Goal: Check status: Check status

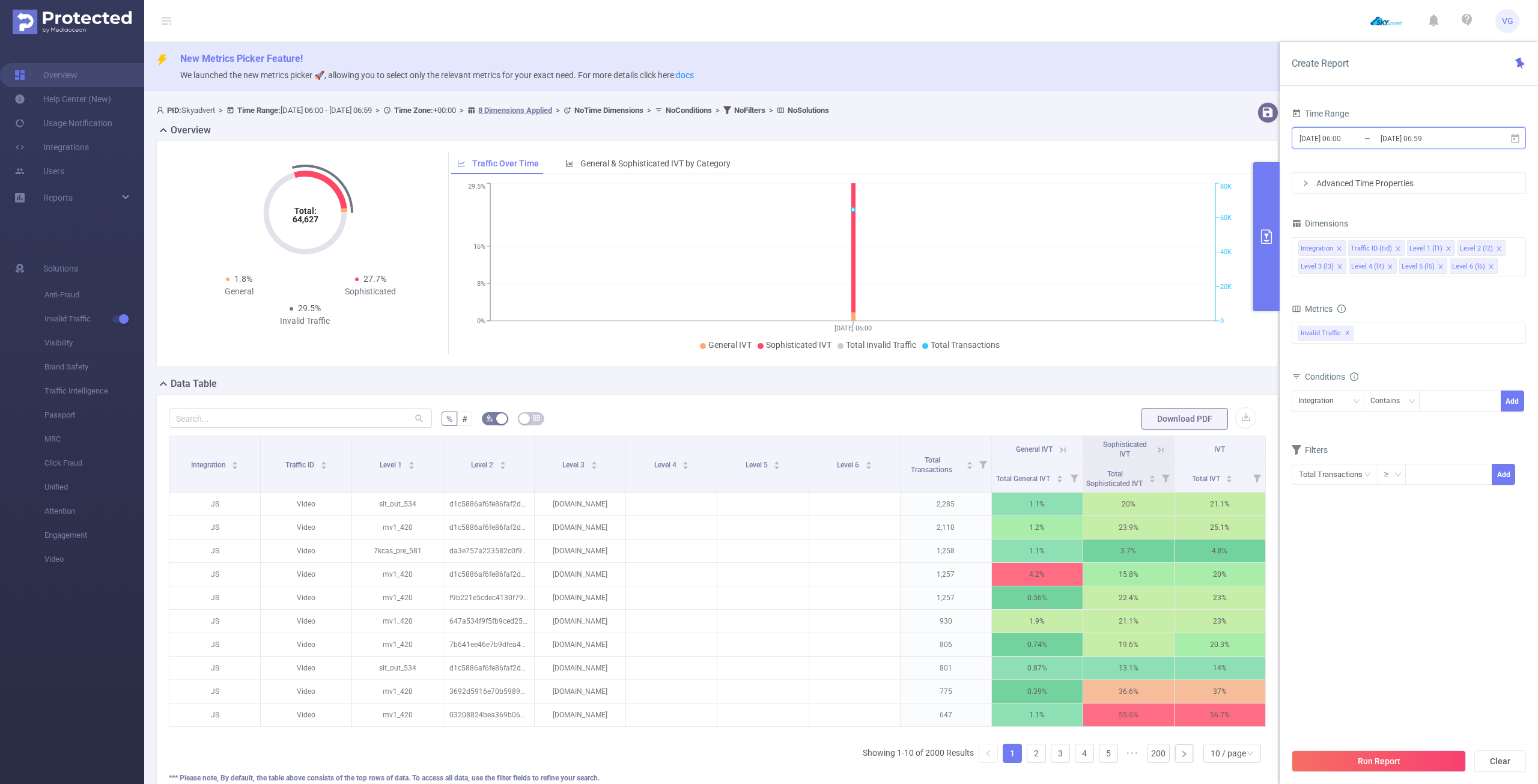
click at [1514, 139] on icon at bounding box center [1514, 138] width 8 height 9
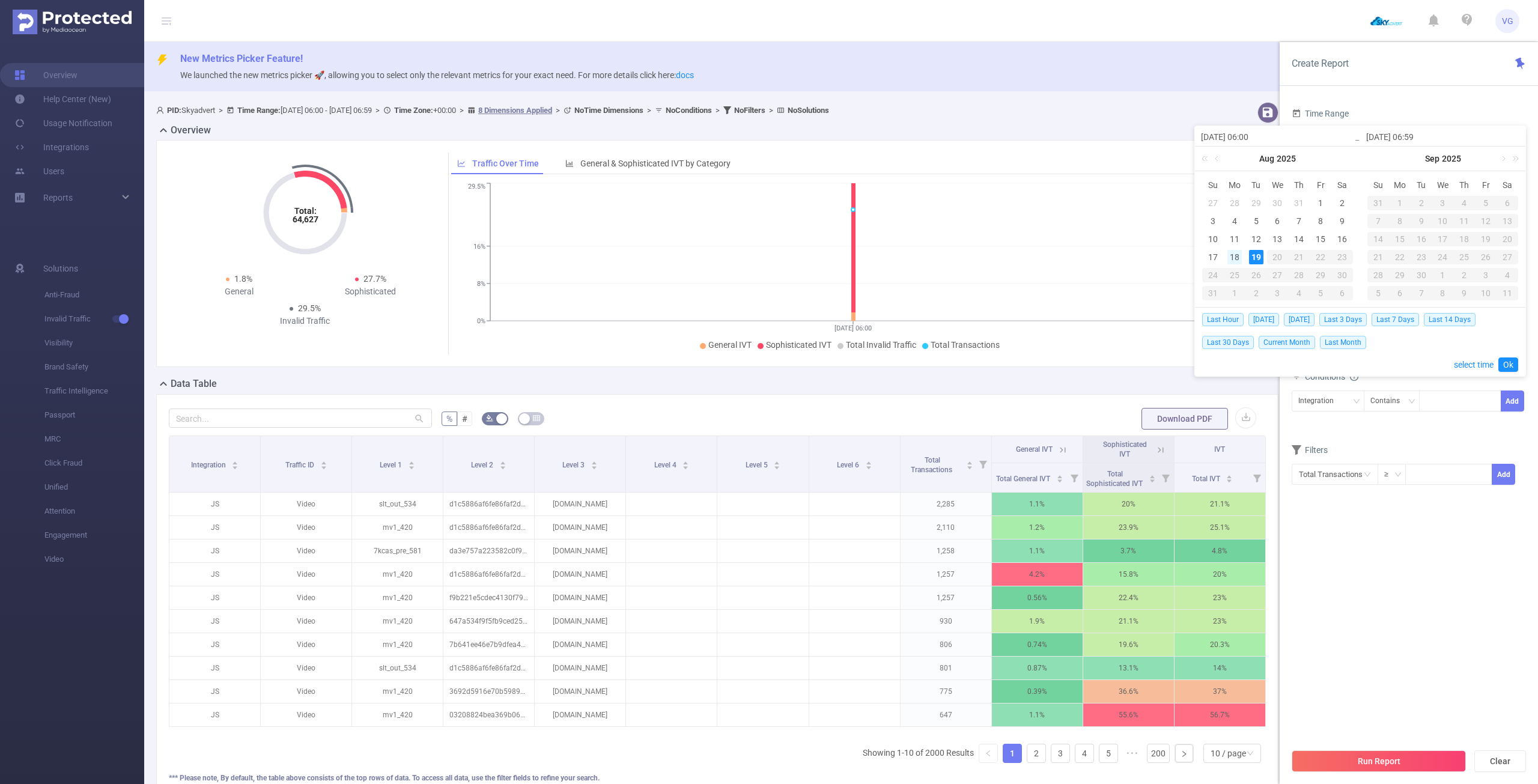
click at [1233, 259] on div "18" at bounding box center [1234, 257] width 15 height 15
type input "[DATE] 06:00"
type input "[DATE] 06:59"
type input "[DATE] 06:00"
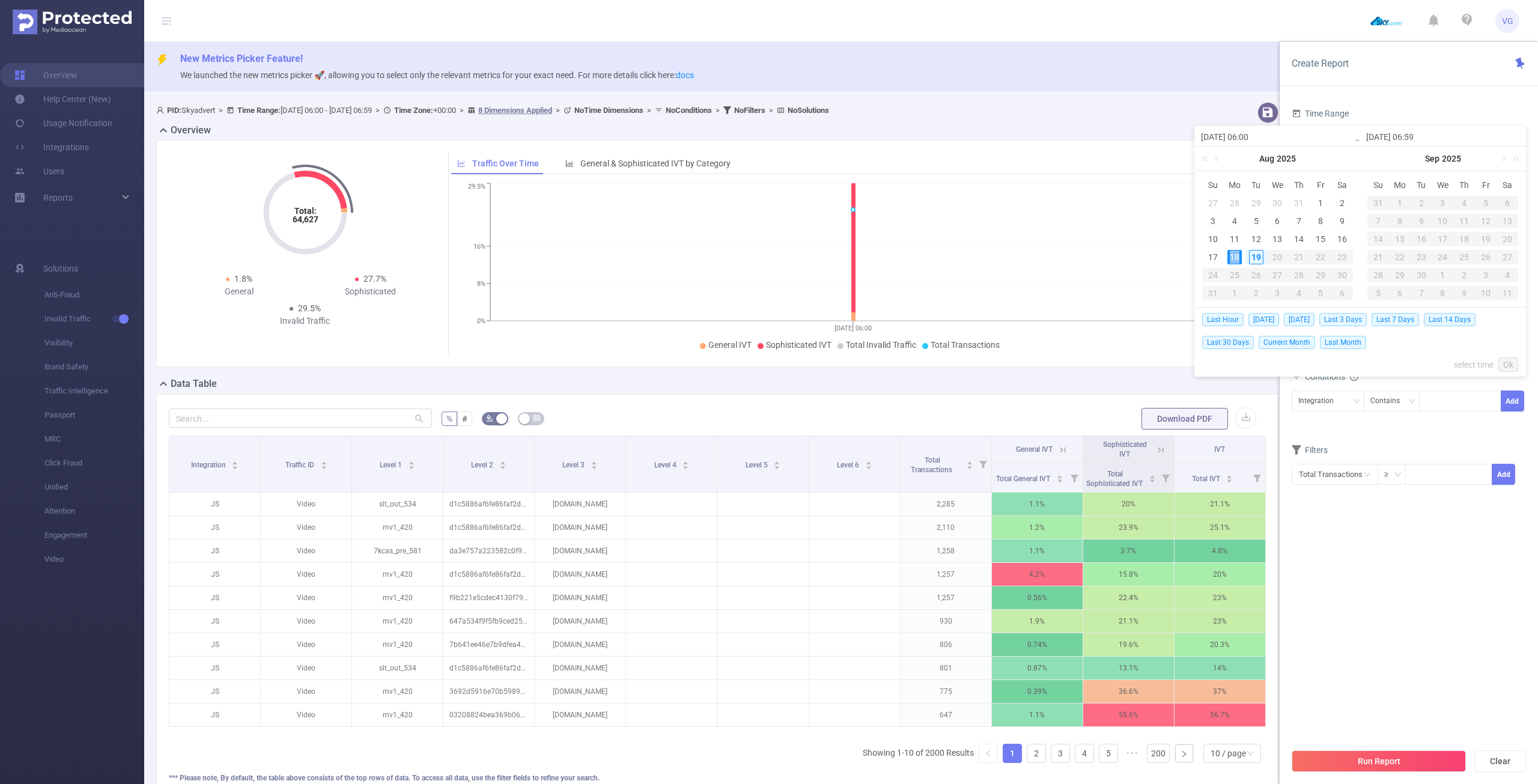
type input "[DATE] 06:59"
click at [1294, 317] on span "[DATE]" at bounding box center [1298, 319] width 30 height 13
type input "[DATE] 00:00"
type input "[DATE] 23:59"
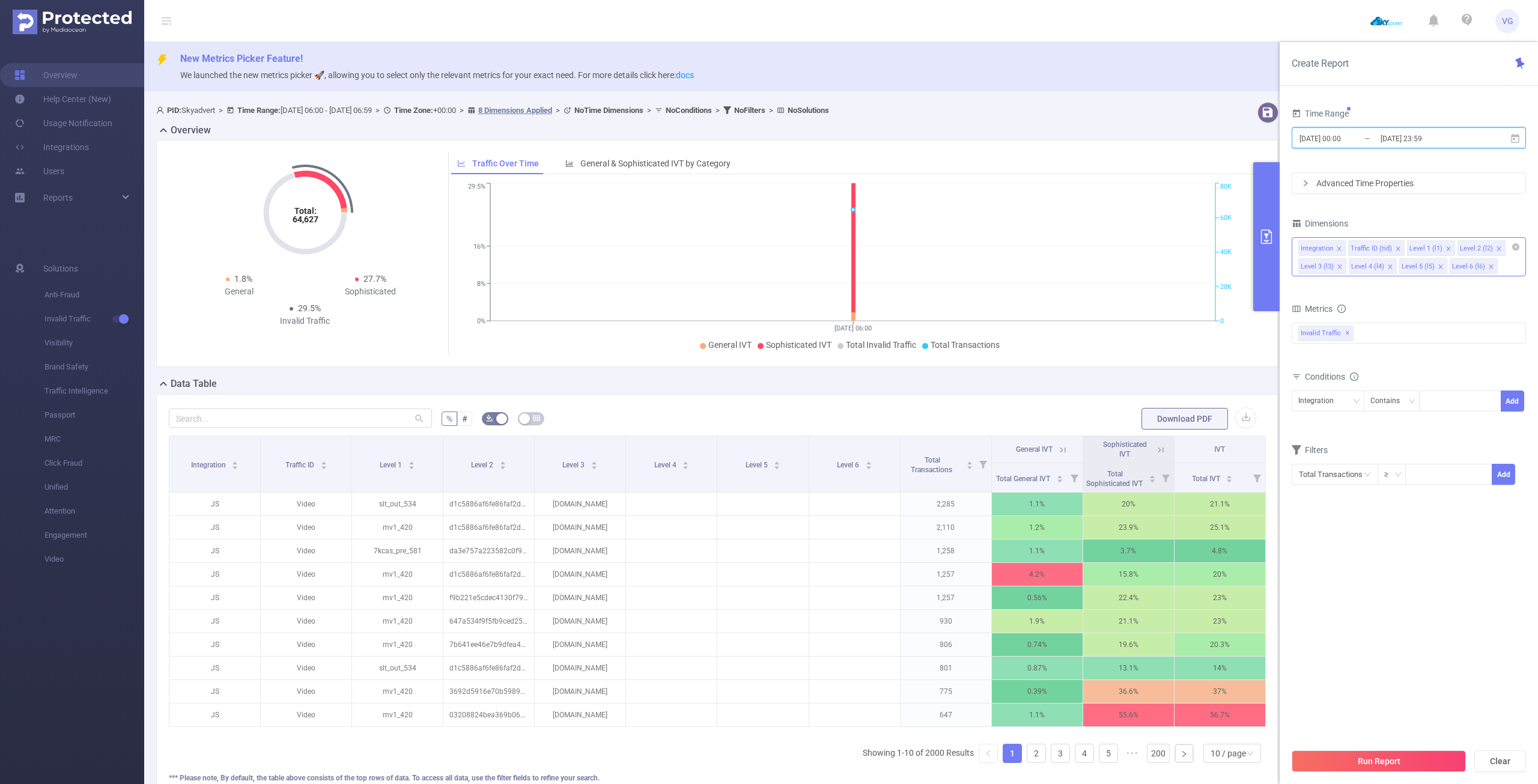
click at [1388, 265] on icon "icon: close" at bounding box center [1390, 266] width 5 height 5
click at [1388, 265] on div "Integration Traffic ID (tid) Level 1 (l1) Level 2 (l2) Level 3 (l3) Level 4 (l4…" at bounding box center [1409, 256] width 234 height 39
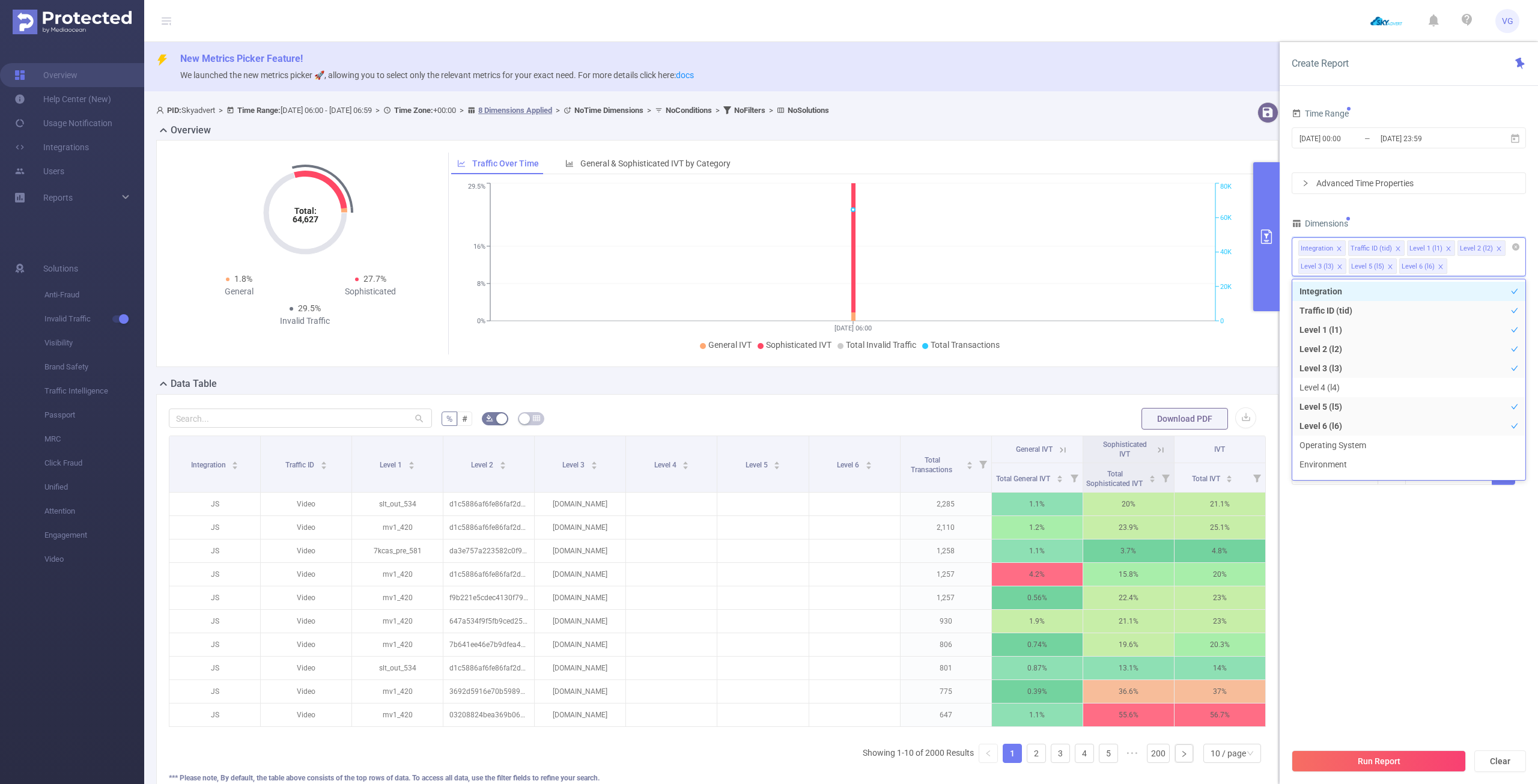
click at [1388, 265] on icon "icon: close" at bounding box center [1390, 266] width 5 height 5
click at [1451, 214] on div "Time Range [DATE] 00:00 _ [DATE] 23:59 Advanced Time Properties Dimensions Inte…" at bounding box center [1409, 303] width 234 height 395
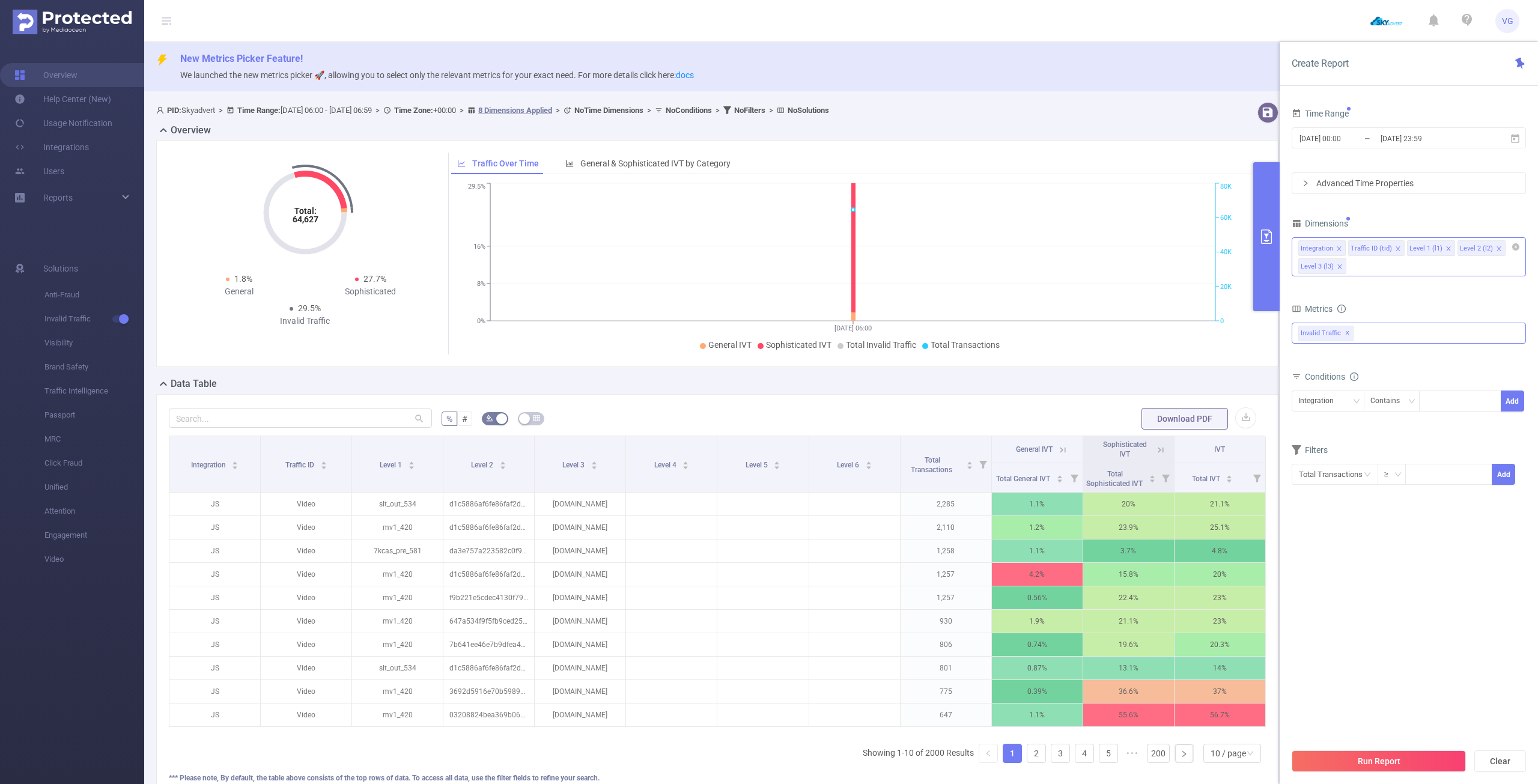
click at [1376, 329] on div "Invalid Traffic ✕" at bounding box center [1409, 333] width 234 height 21
click at [1372, 337] on span "Anti-Fraud" at bounding box center [1421, 338] width 206 height 16
click at [1379, 622] on section "Time Range [DATE] 00:00 _ [DATE] 23:59 Advanced Time Properties Dimensions Inte…" at bounding box center [1409, 424] width 234 height 637
click at [1382, 757] on button "Run Report" at bounding box center [1379, 761] width 174 height 22
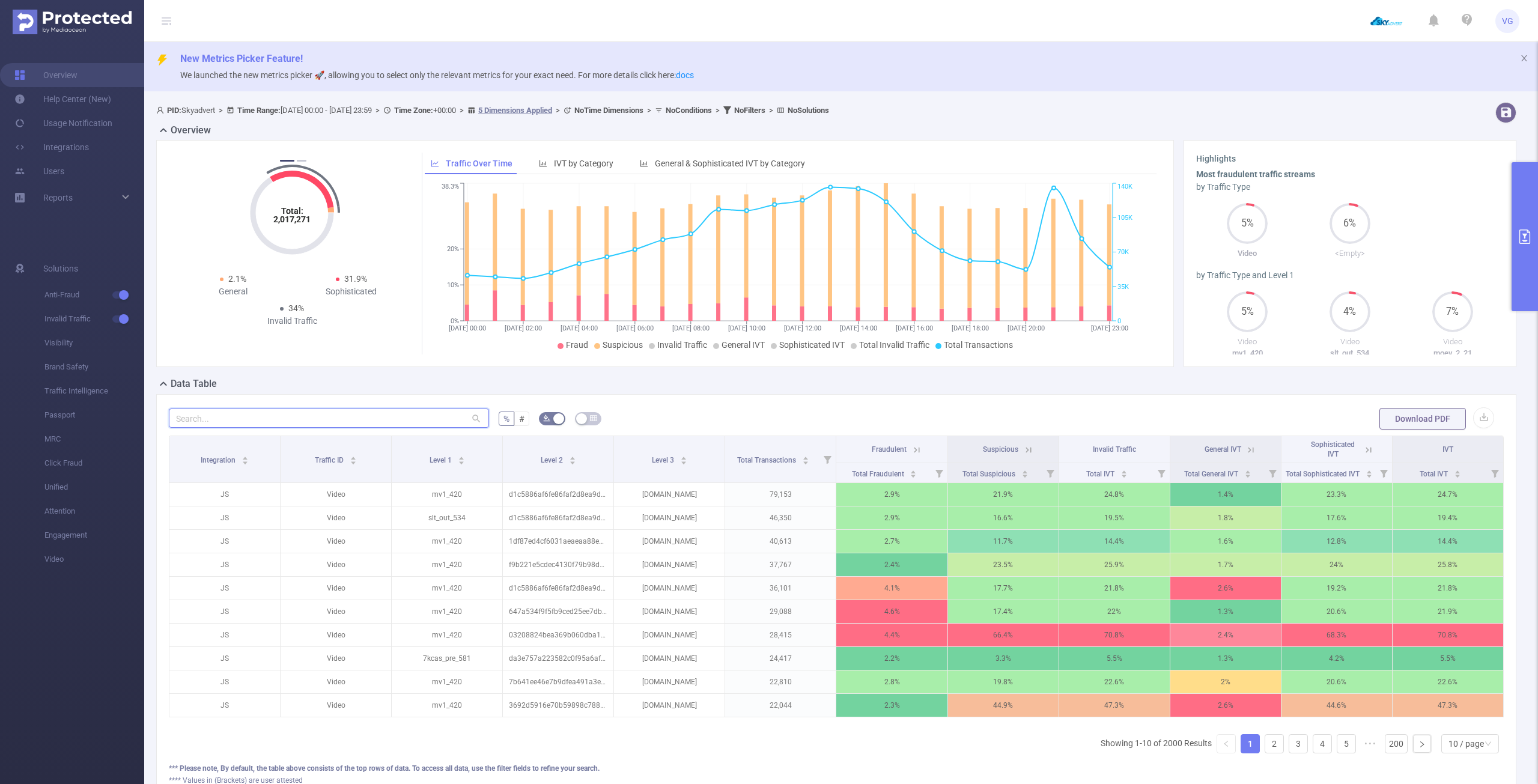
click at [297, 422] on input "text" at bounding box center [328, 417] width 320 height 19
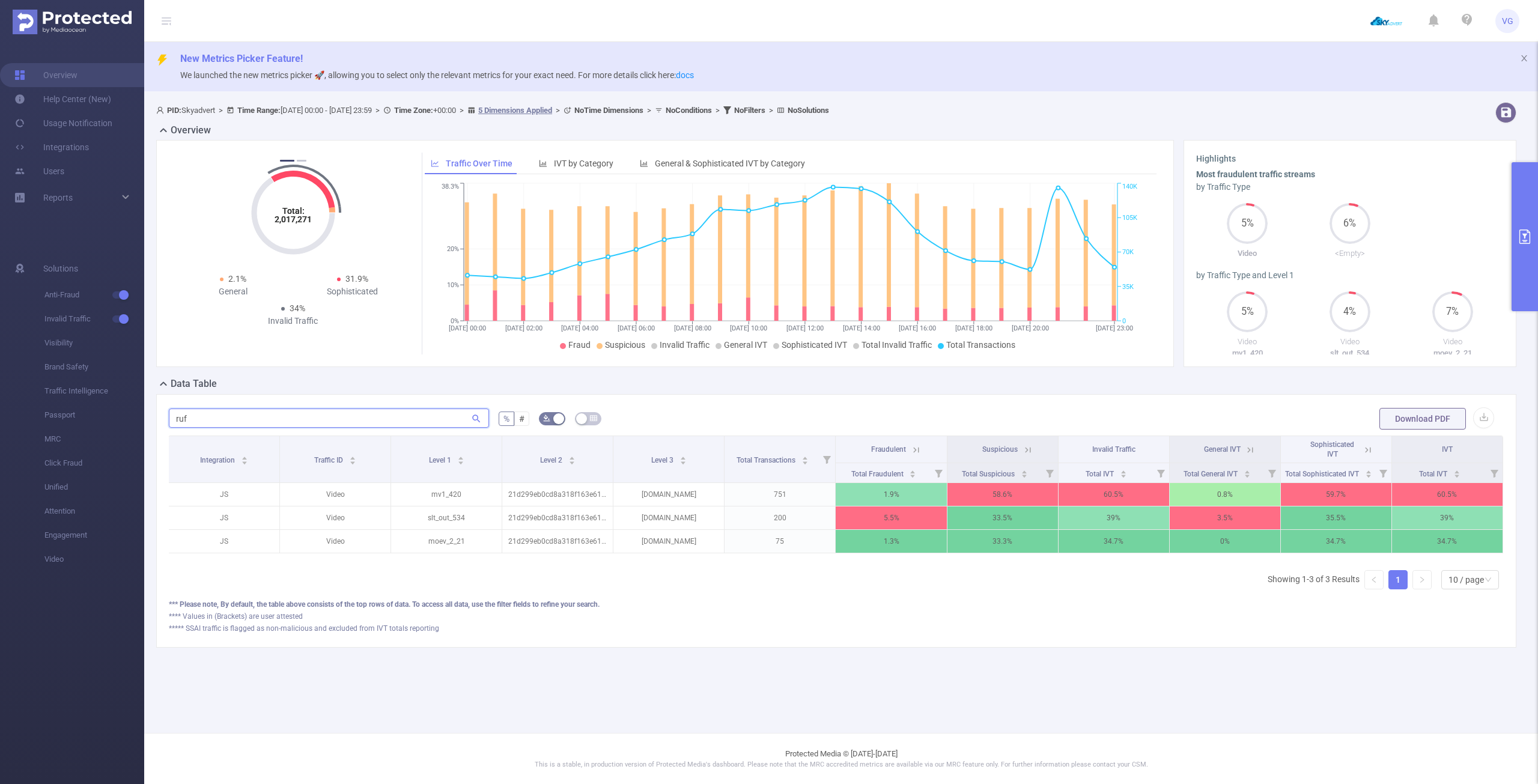
scroll to position [0, 3]
type input "ruf"
click at [1252, 448] on icon at bounding box center [1248, 450] width 11 height 11
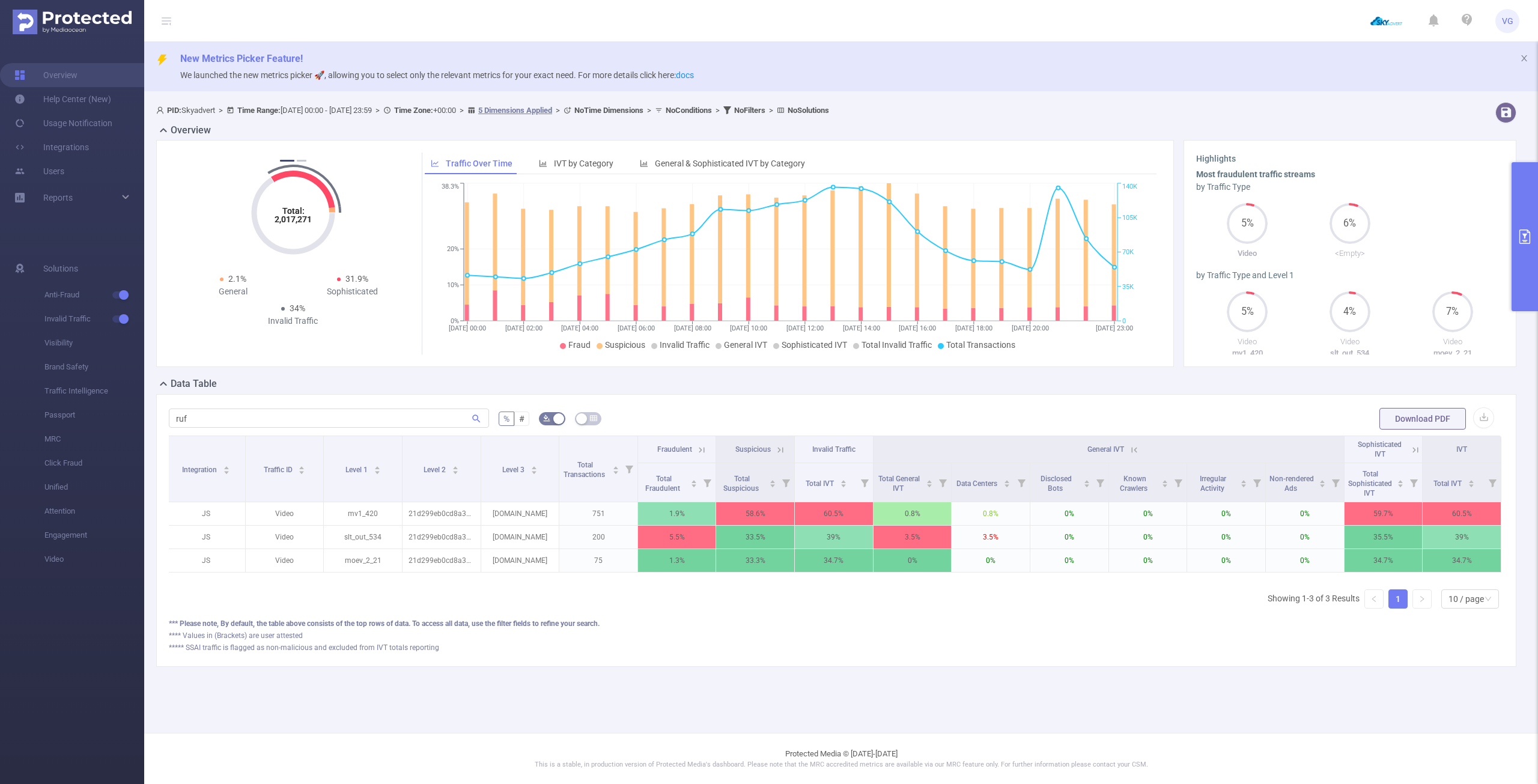
click at [1135, 451] on icon at bounding box center [1135, 450] width 11 height 11
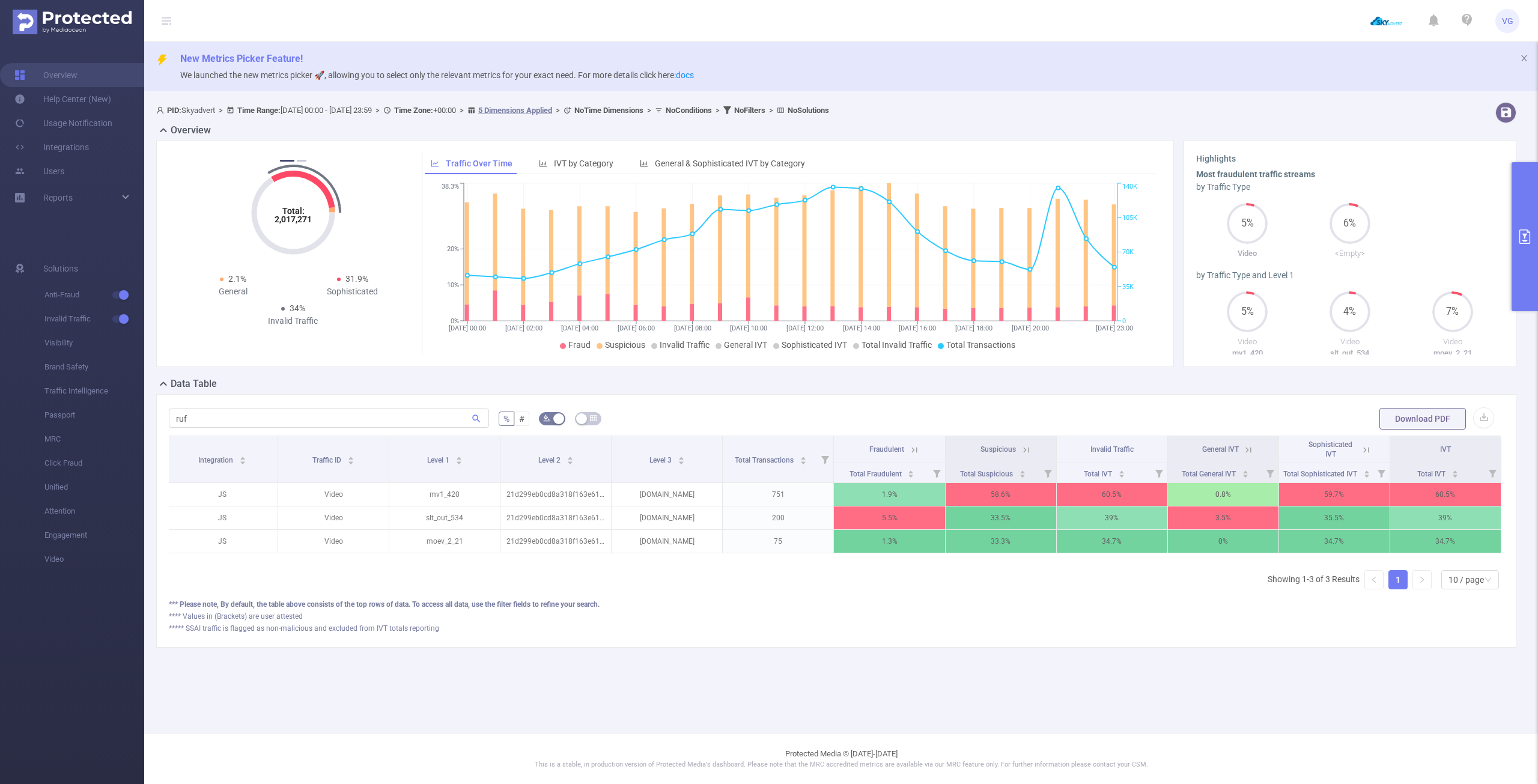
click at [1020, 448] on icon at bounding box center [1026, 450] width 11 height 11
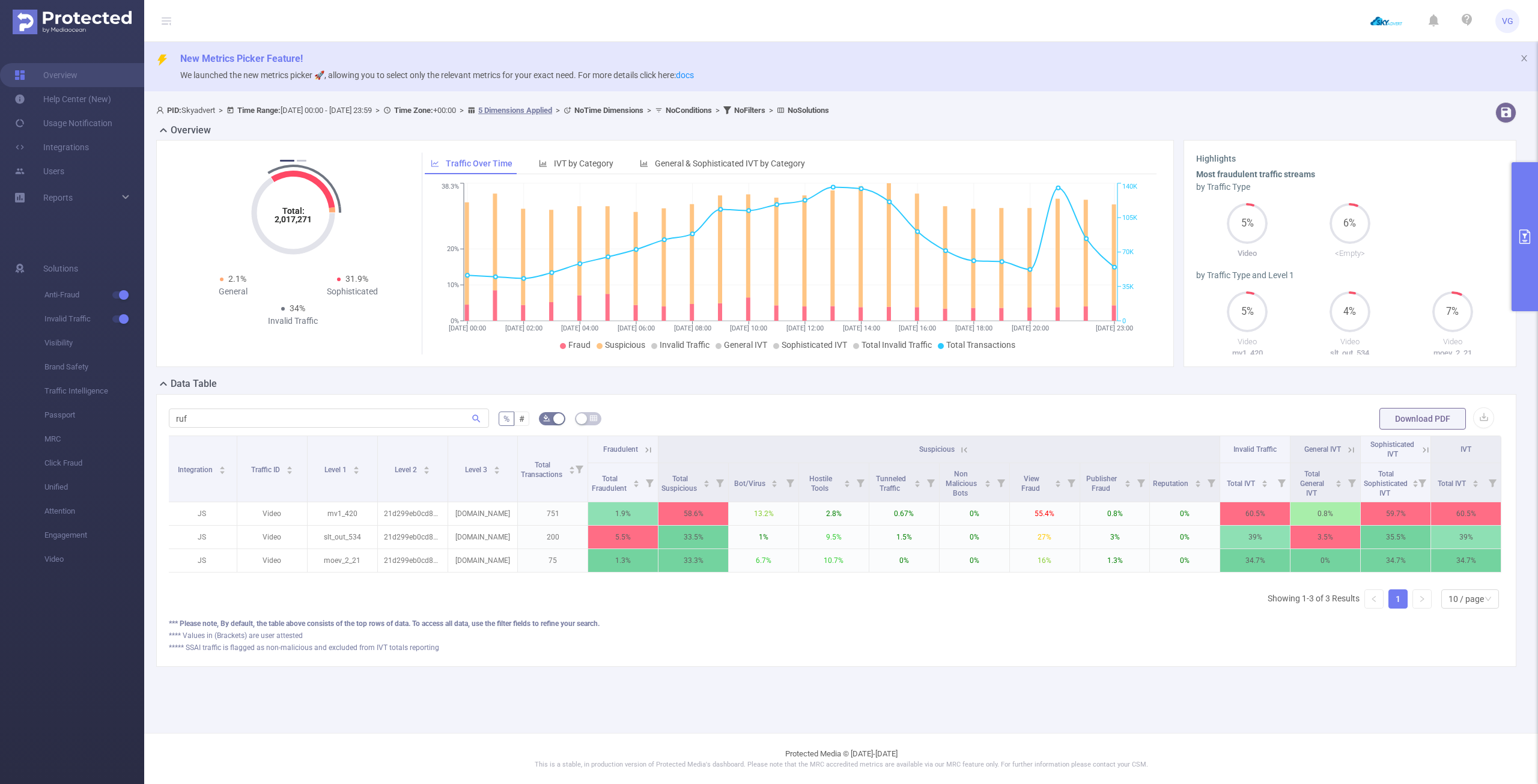
click at [1179, 448] on th "Suspicious" at bounding box center [940, 450] width 562 height 27
click at [963, 454] on icon at bounding box center [964, 450] width 11 height 11
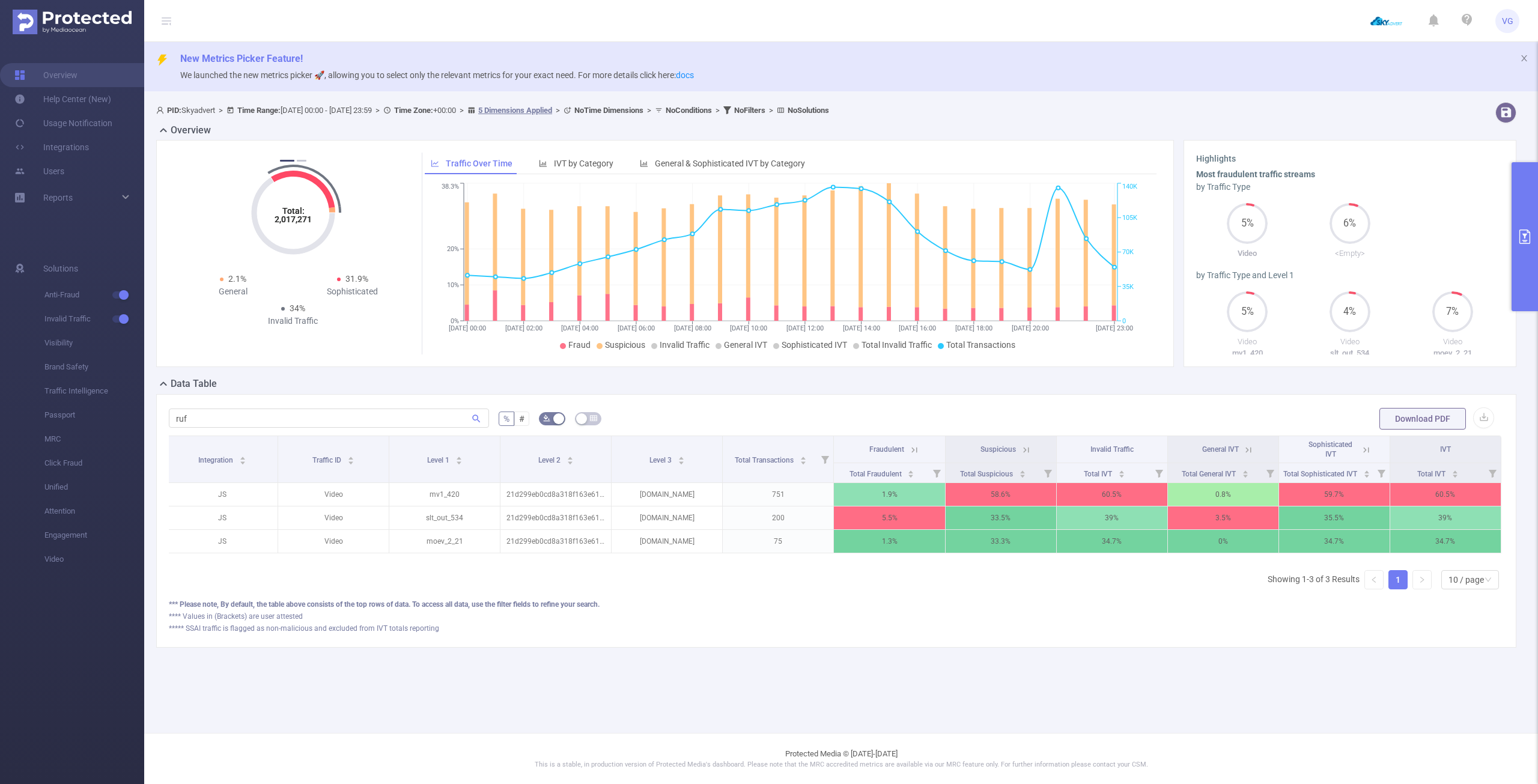
click at [1524, 228] on button "primary" at bounding box center [1524, 236] width 27 height 149
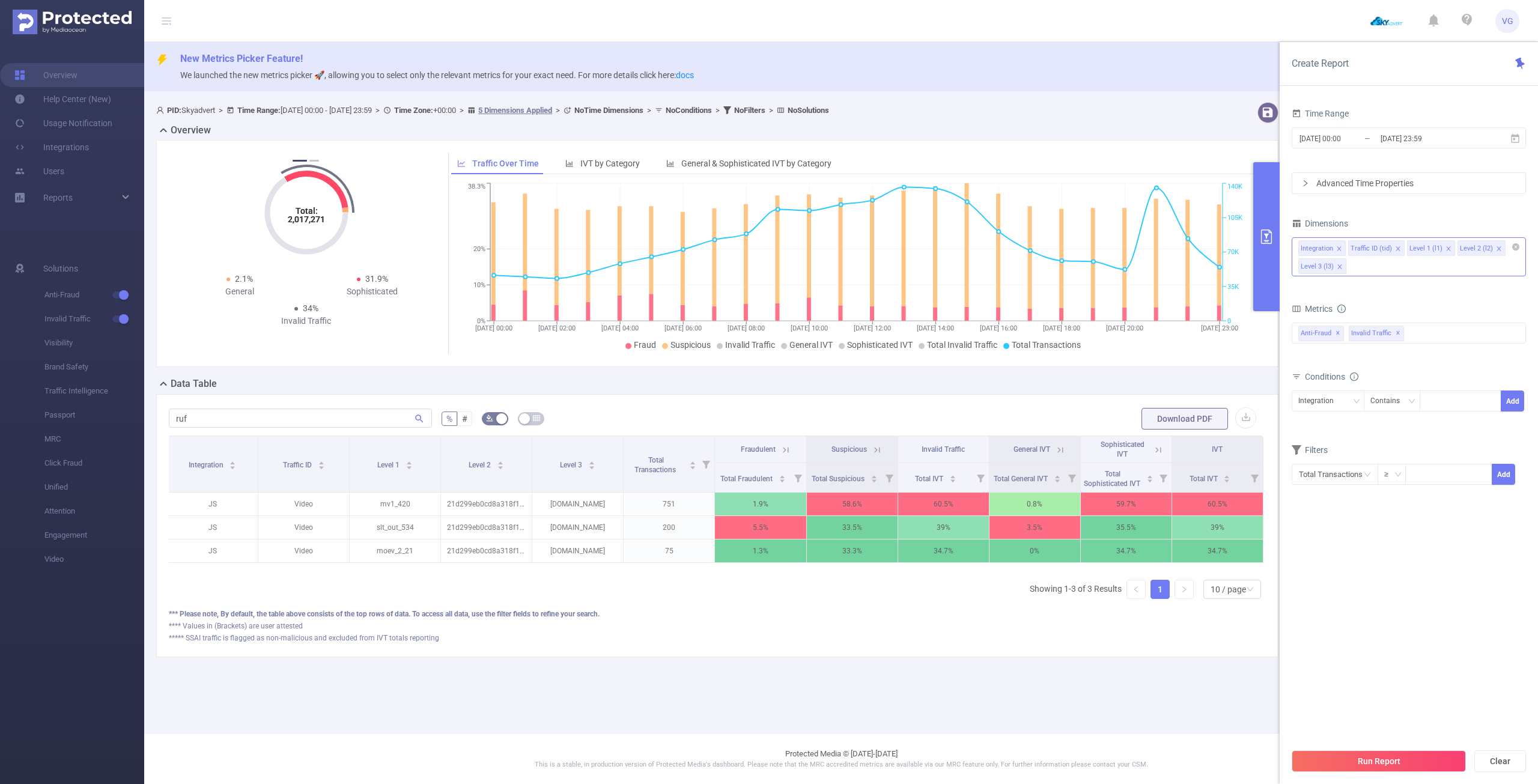
click at [1260, 231] on icon "primary" at bounding box center [1266, 237] width 15 height 15
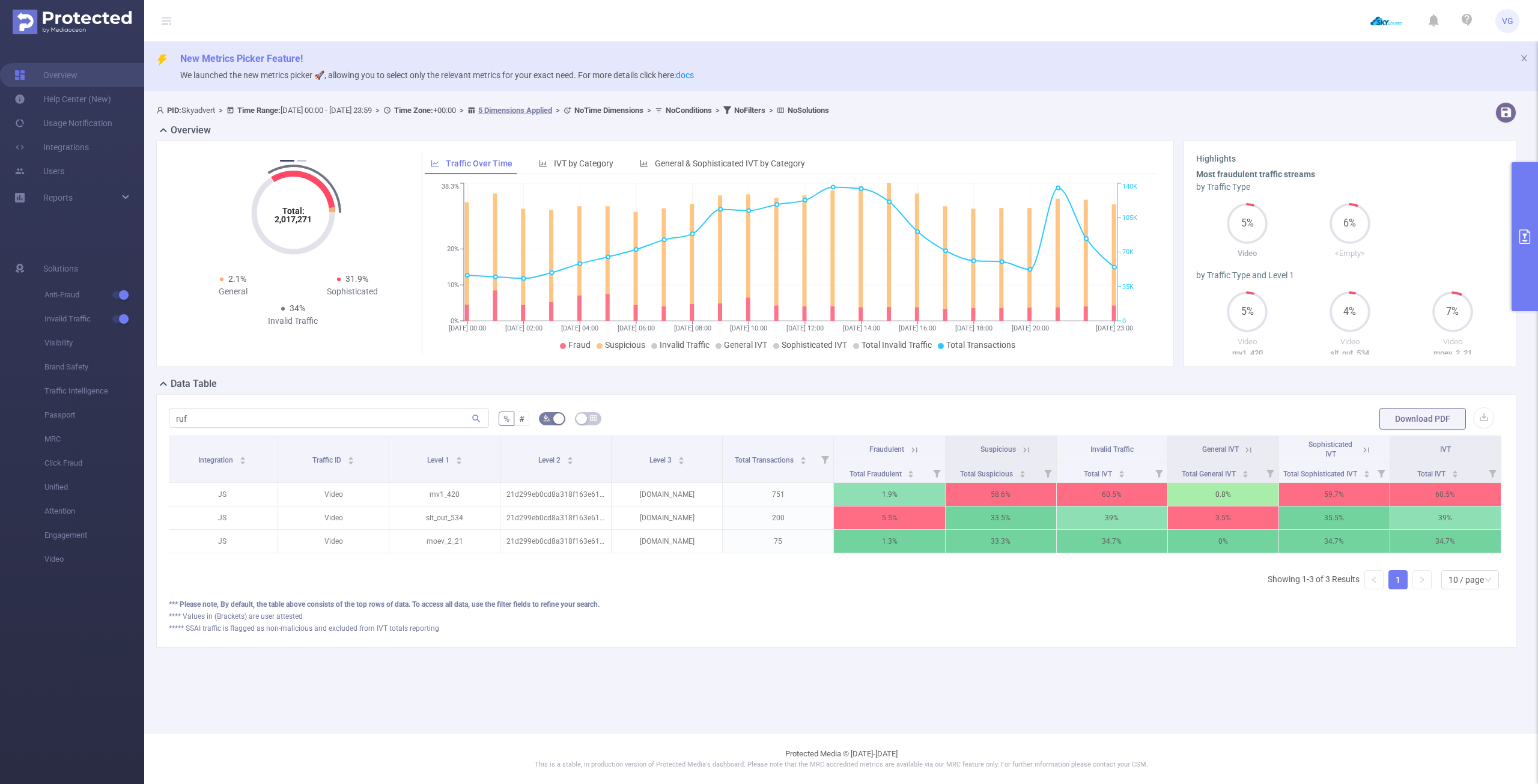
click at [1522, 225] on button "primary" at bounding box center [1524, 236] width 27 height 149
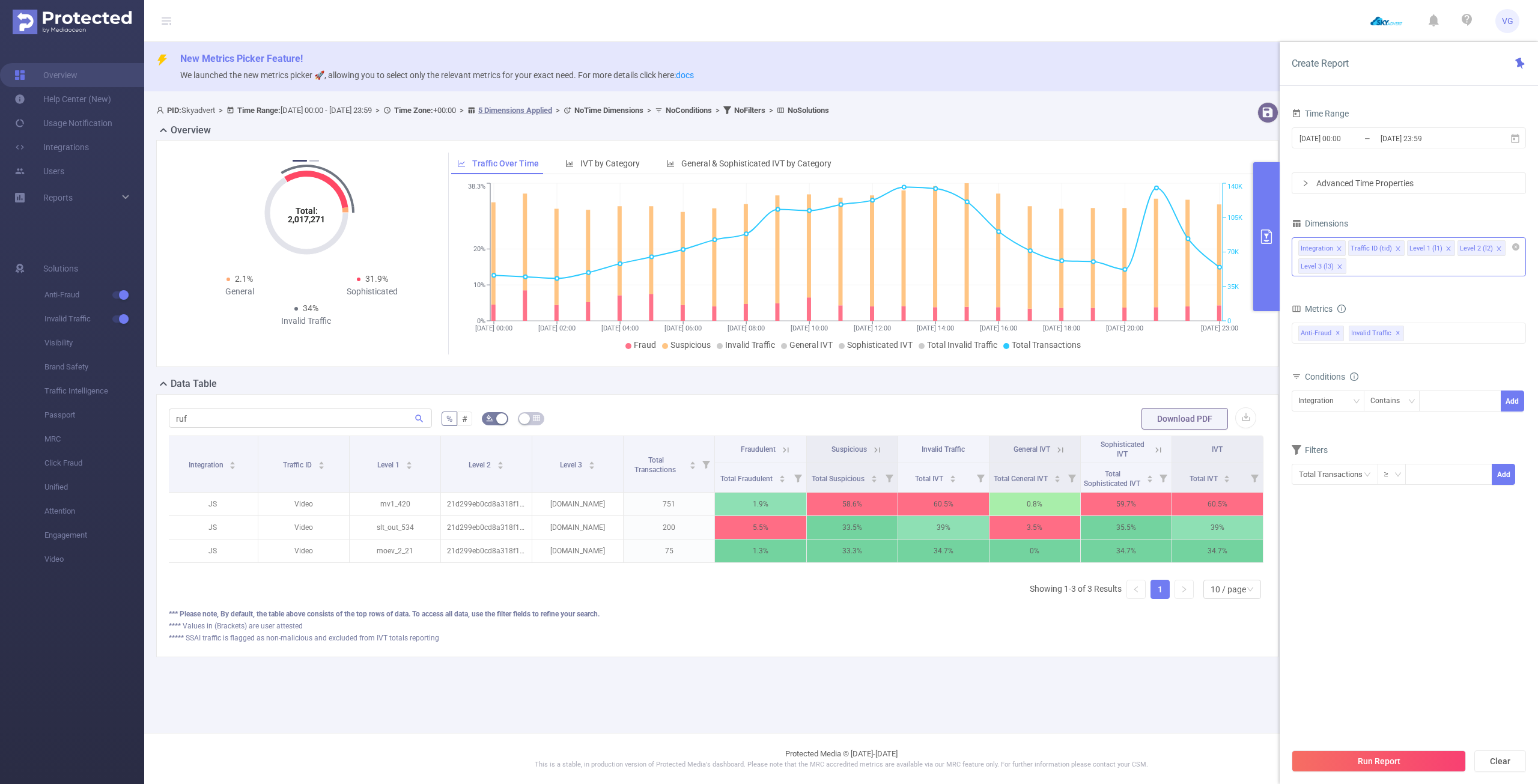
click at [1496, 250] on icon "icon: close" at bounding box center [1498, 248] width 5 height 5
click at [1338, 763] on button "Run Report" at bounding box center [1379, 761] width 174 height 22
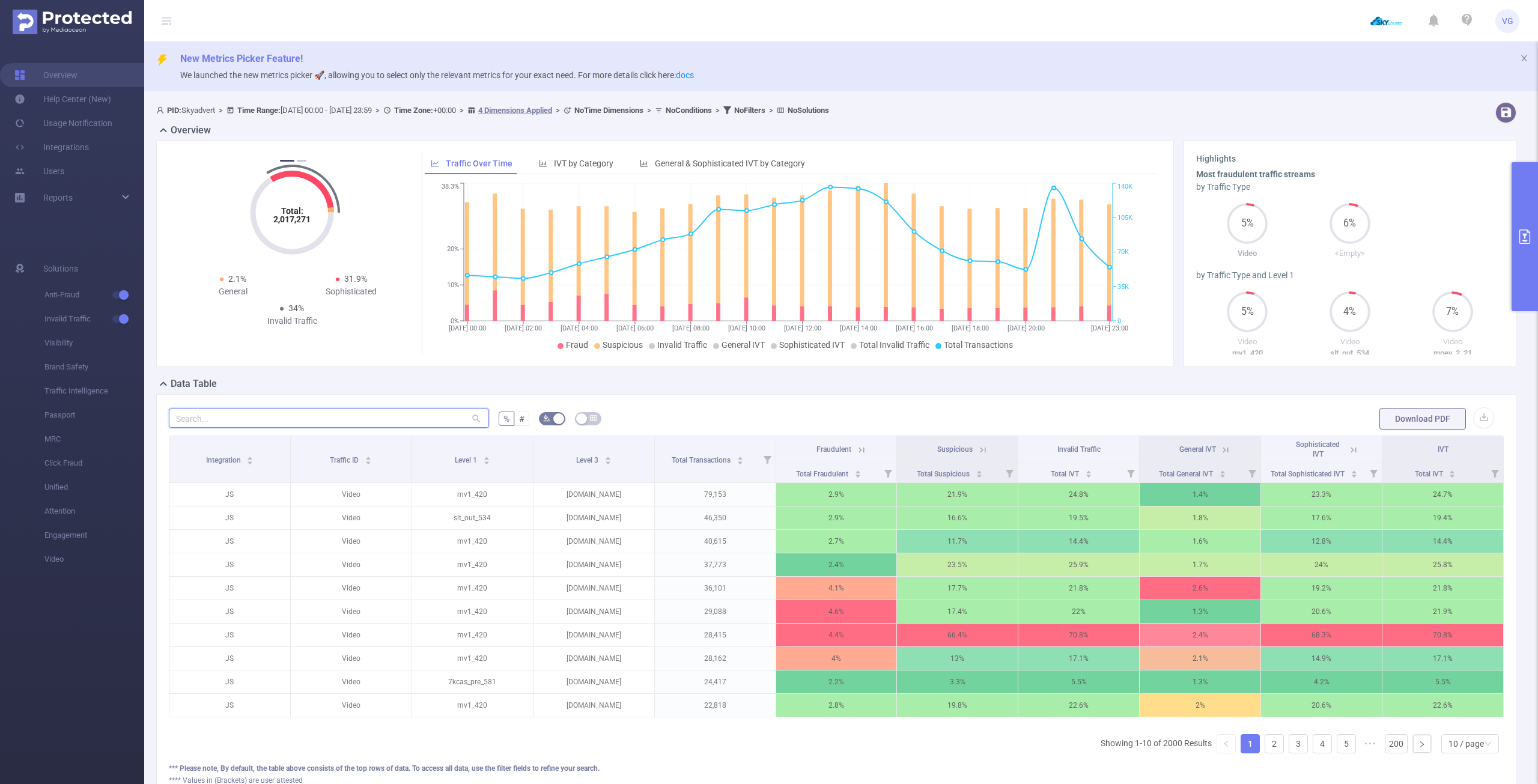
click at [331, 419] on input "text" at bounding box center [328, 417] width 320 height 19
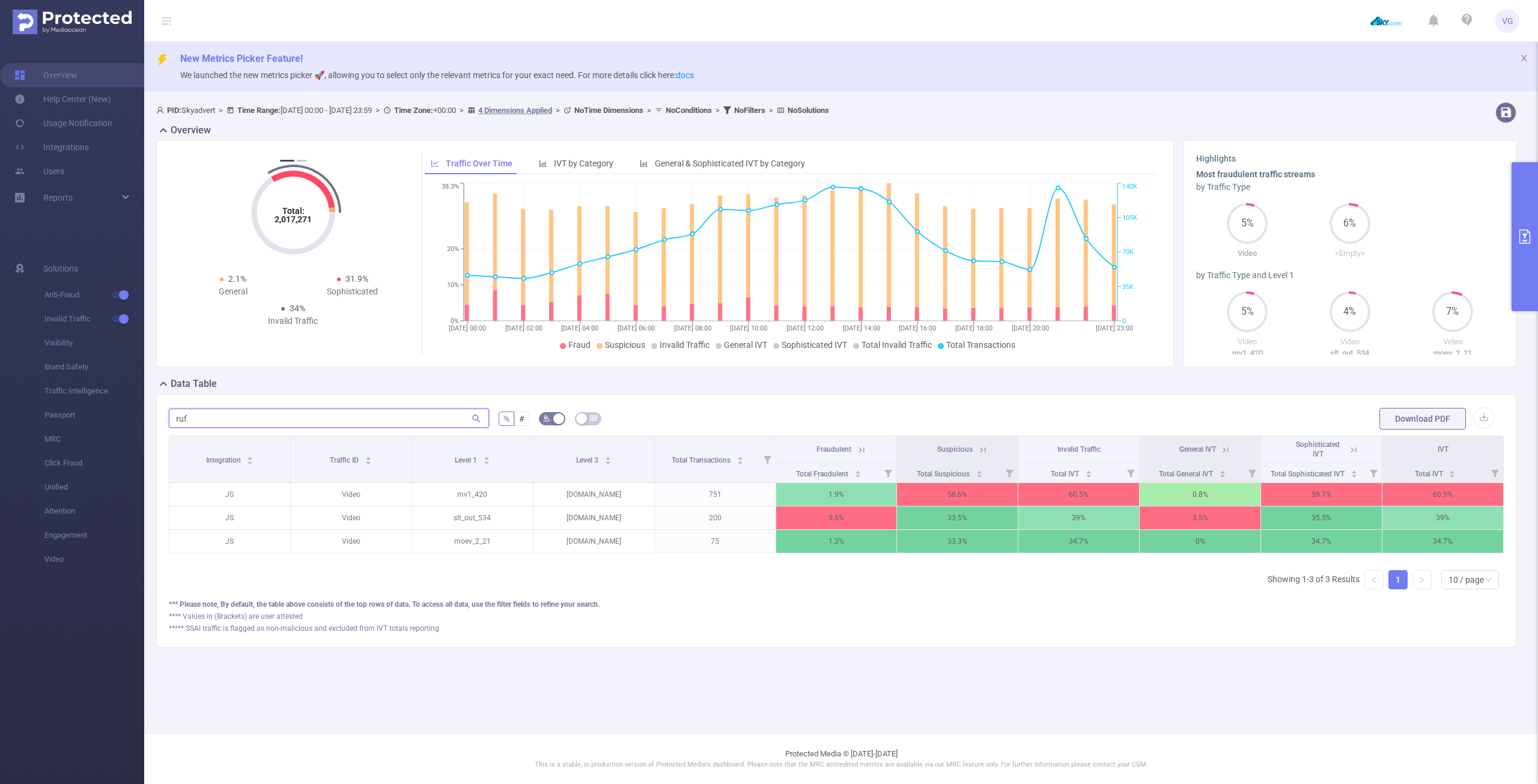
type input "ruf"
click at [1522, 246] on button "primary" at bounding box center [1524, 236] width 27 height 149
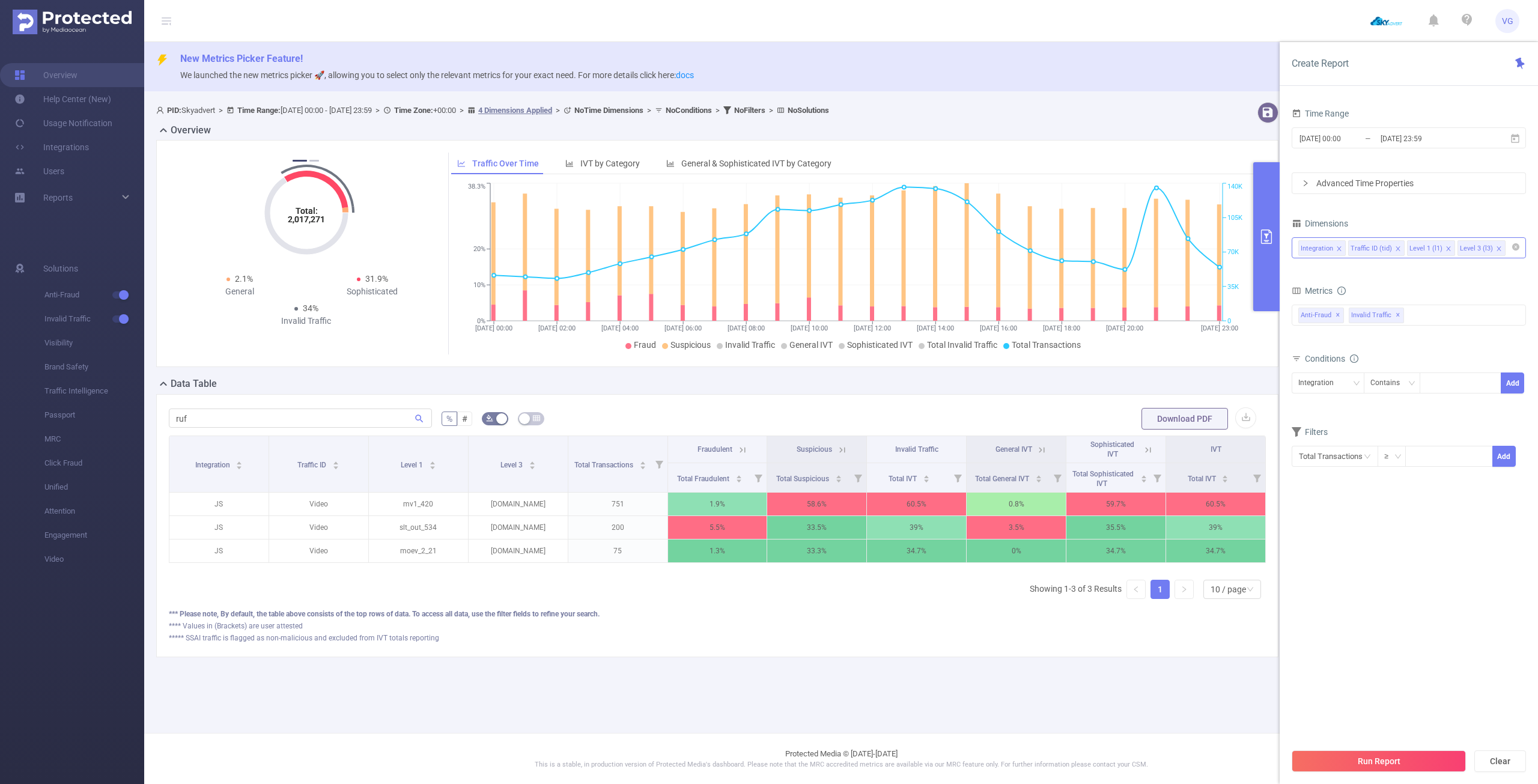
click at [1395, 247] on icon "icon: close" at bounding box center [1398, 249] width 6 height 6
click at [1339, 247] on icon "icon: close" at bounding box center [1339, 249] width 6 height 6
click at [1339, 247] on icon "icon: close" at bounding box center [1339, 248] width 5 height 5
click at [1395, 758] on button "Run Report" at bounding box center [1379, 761] width 174 height 22
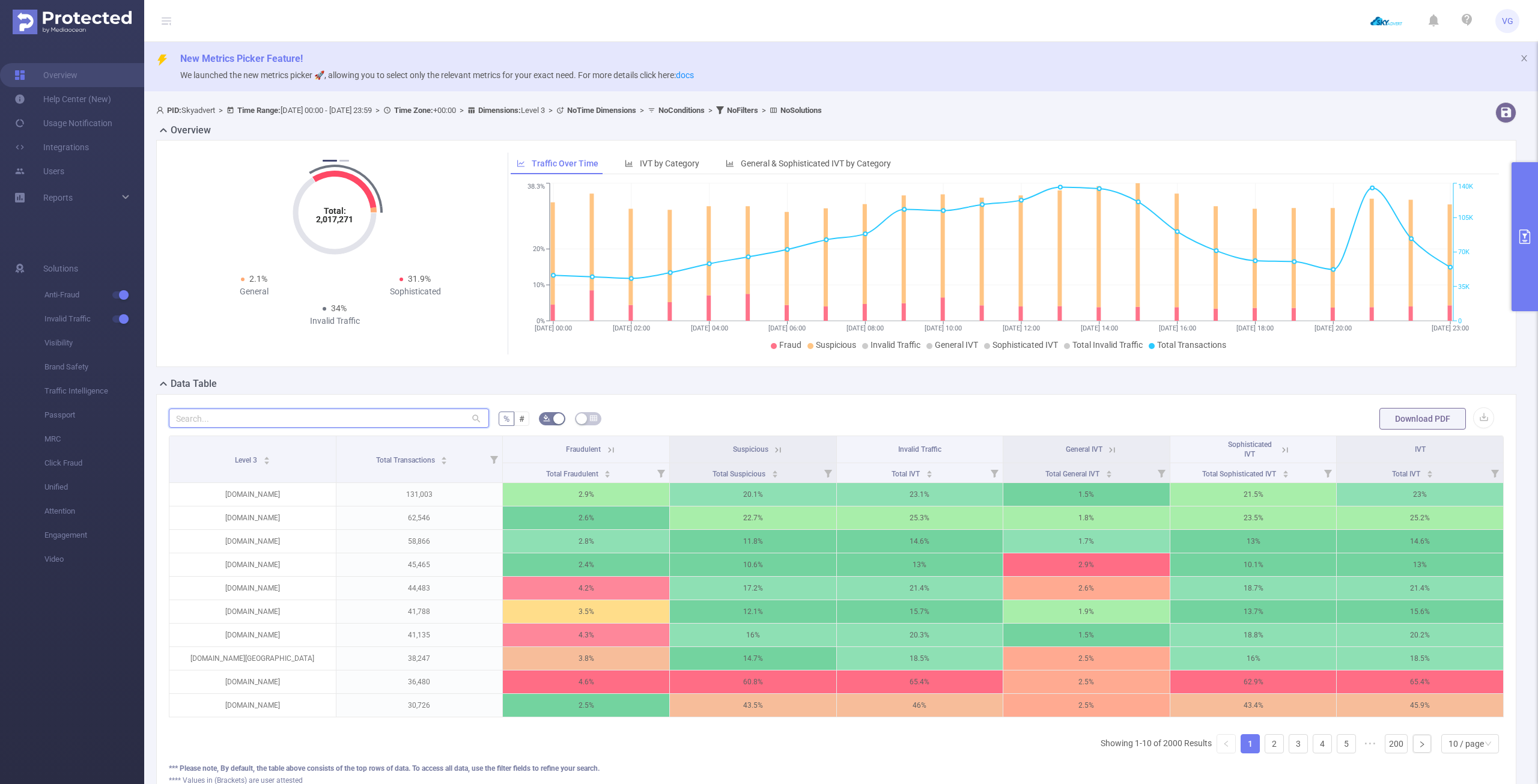
click at [344, 413] on input "text" at bounding box center [328, 417] width 320 height 19
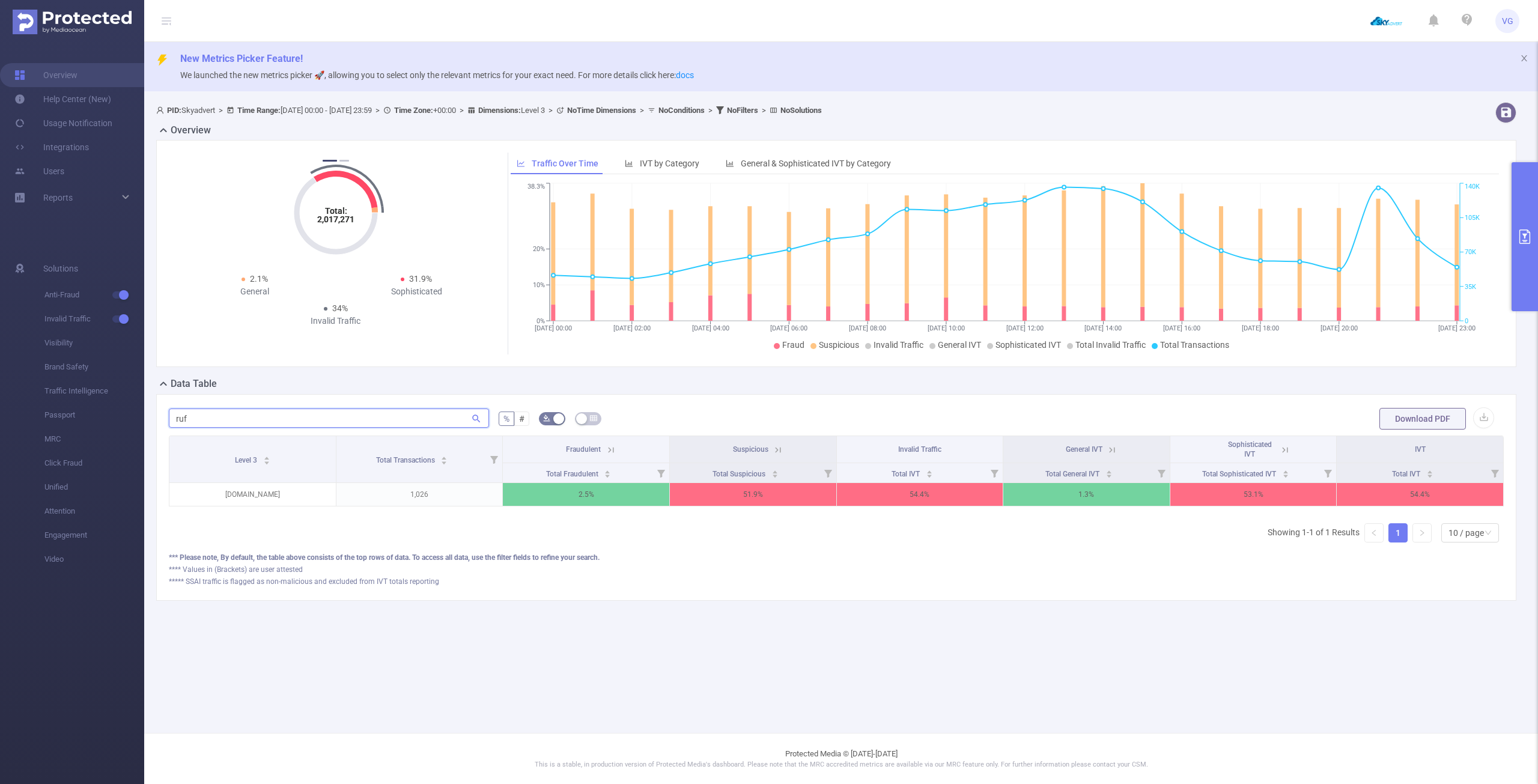
scroll to position [0, 3]
type input "ruf"
click at [775, 452] on icon at bounding box center [776, 450] width 11 height 11
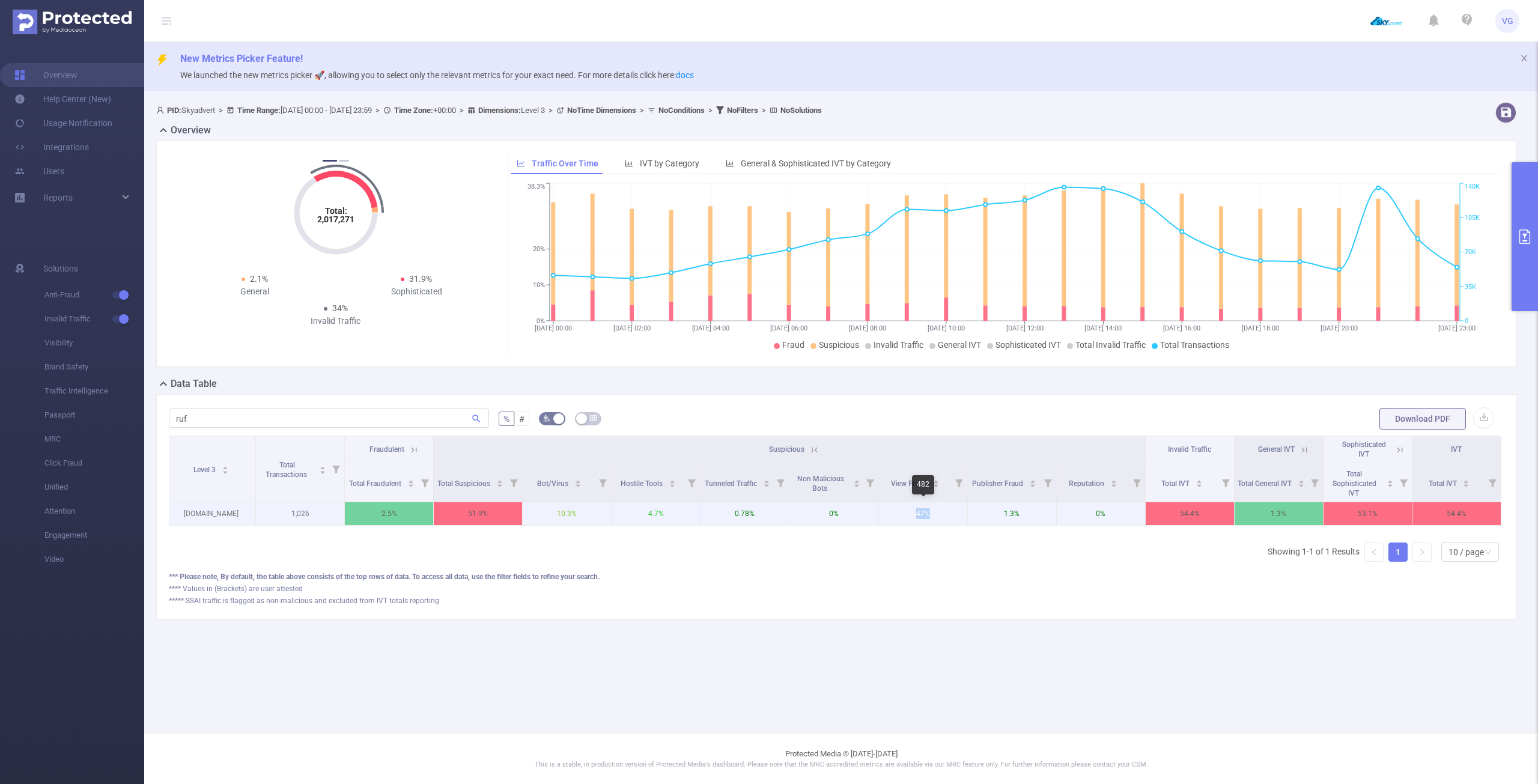
drag, startPoint x: 914, startPoint y: 514, endPoint x: 946, endPoint y: 516, distance: 32.1
click at [946, 515] on p "47%" at bounding box center [923, 513] width 89 height 23
click at [918, 449] on th "Suspicious" at bounding box center [790, 450] width 712 height 27
click at [1206, 450] on span "Invalid Traffic" at bounding box center [1188, 449] width 43 height 8
click at [812, 446] on icon at bounding box center [814, 450] width 11 height 11
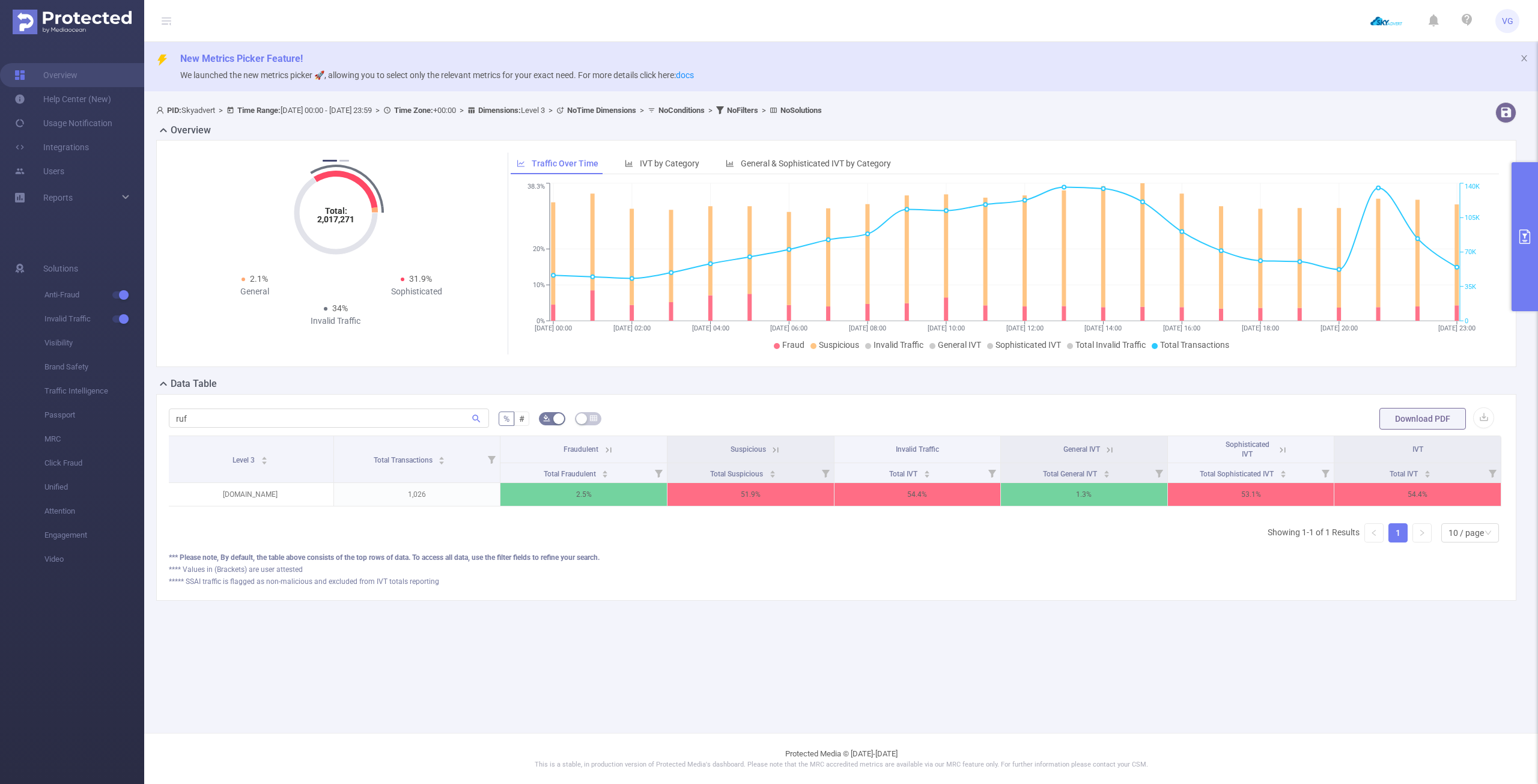
click at [1111, 449] on icon at bounding box center [1110, 450] width 11 height 11
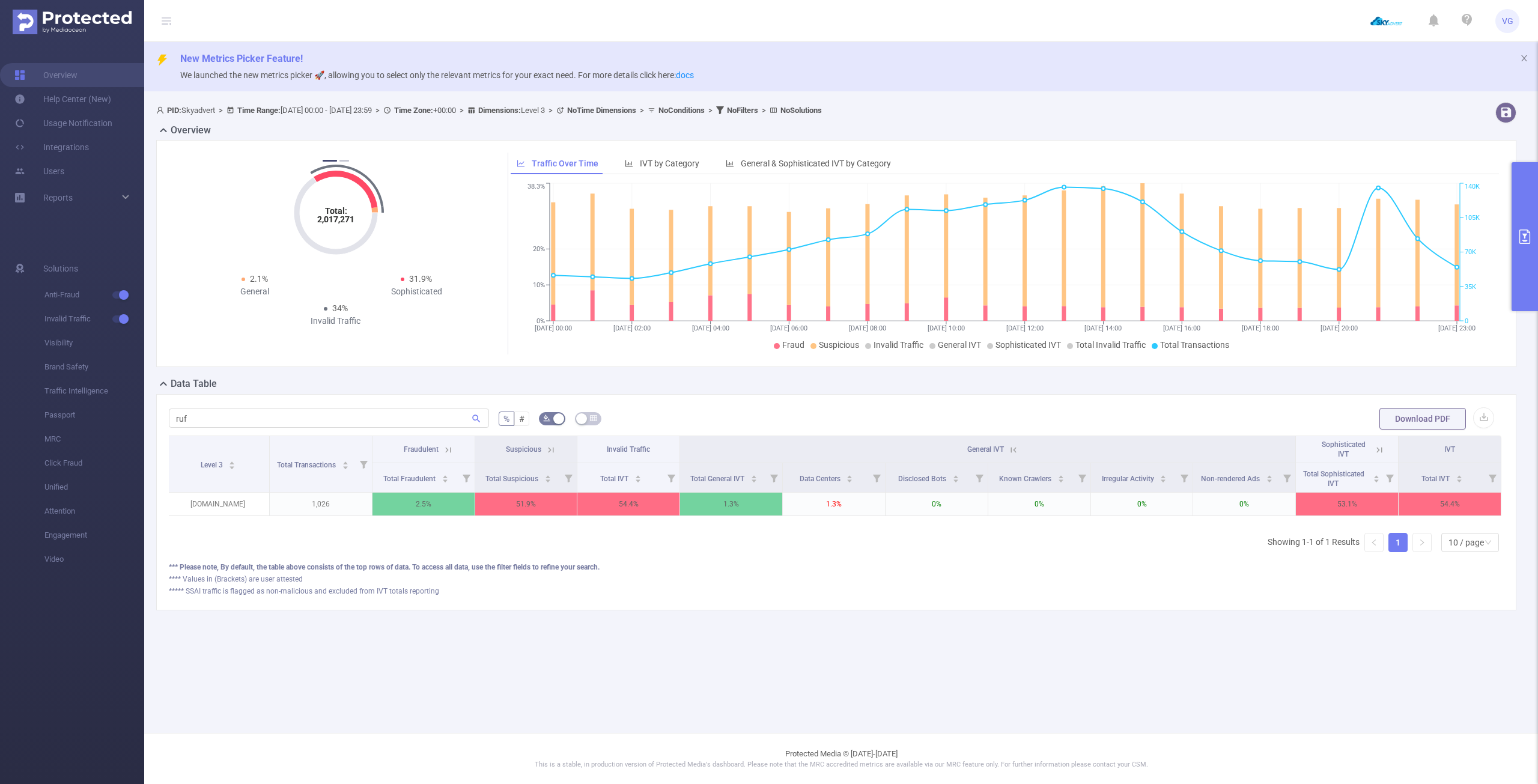
click at [1010, 449] on icon at bounding box center [1014, 450] width 11 height 11
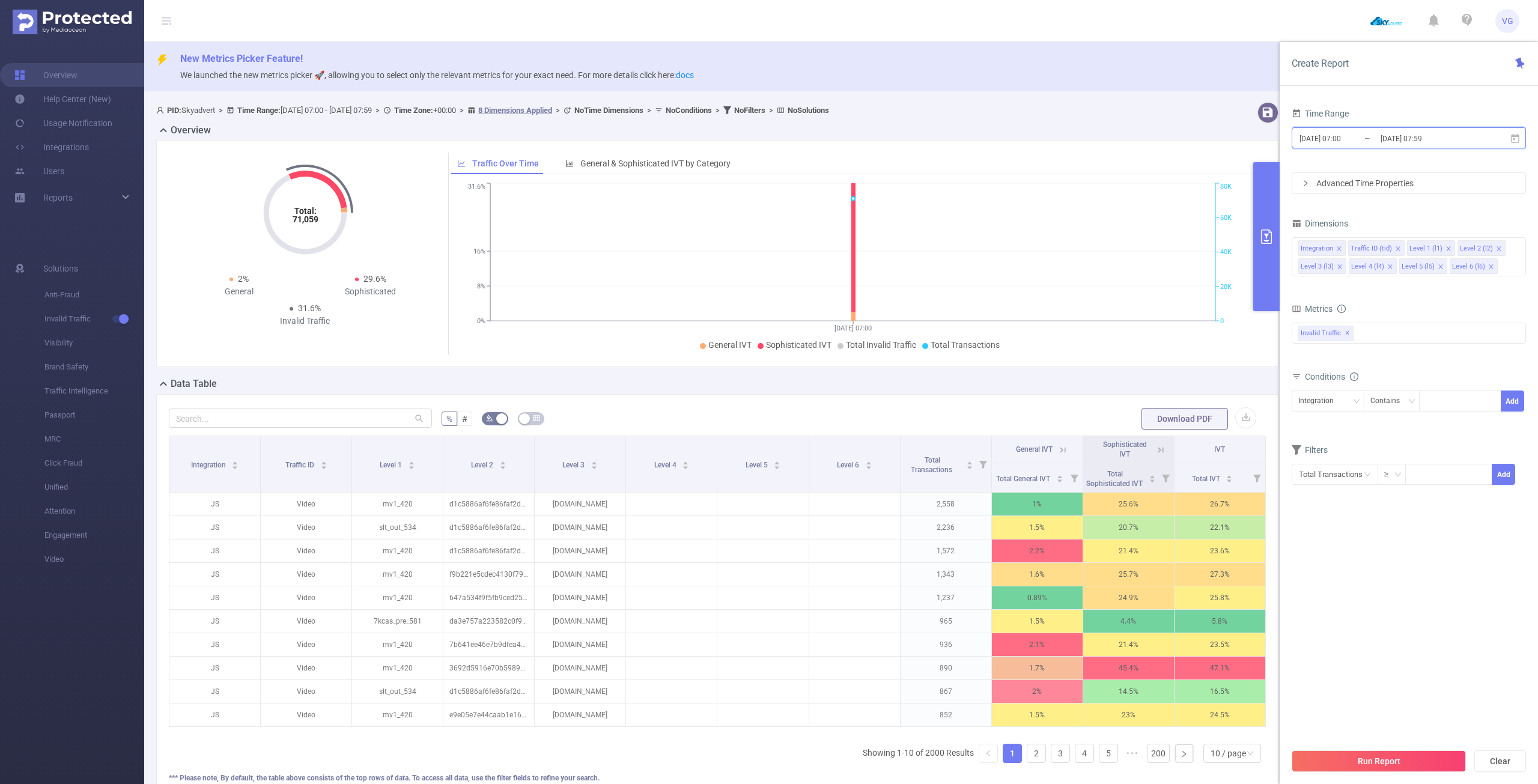
click at [1514, 137] on icon at bounding box center [1514, 138] width 8 height 9
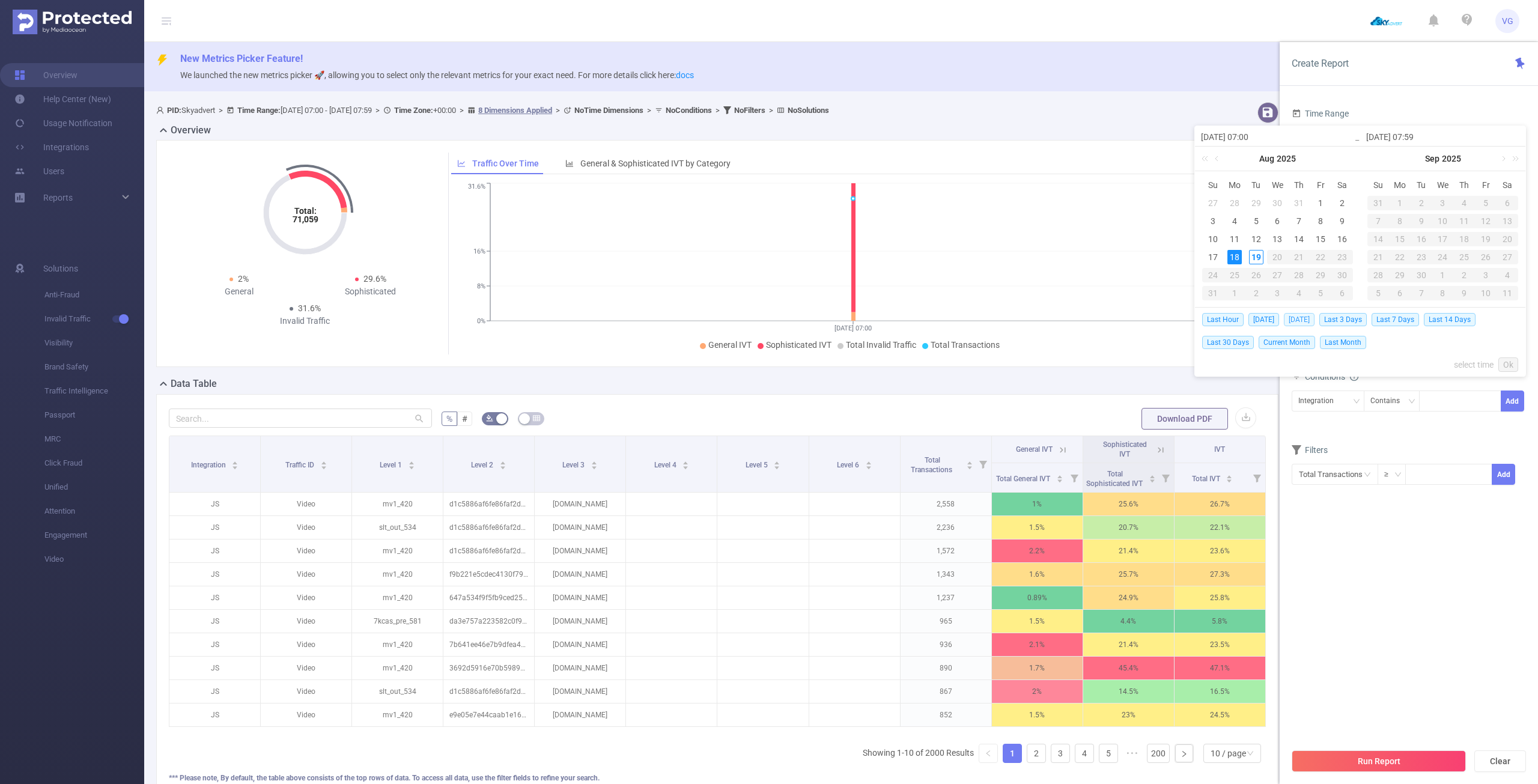
click at [1296, 314] on span "[DATE]" at bounding box center [1298, 319] width 30 height 13
type input "[DATE] 00:00"
type input "[DATE] 23:59"
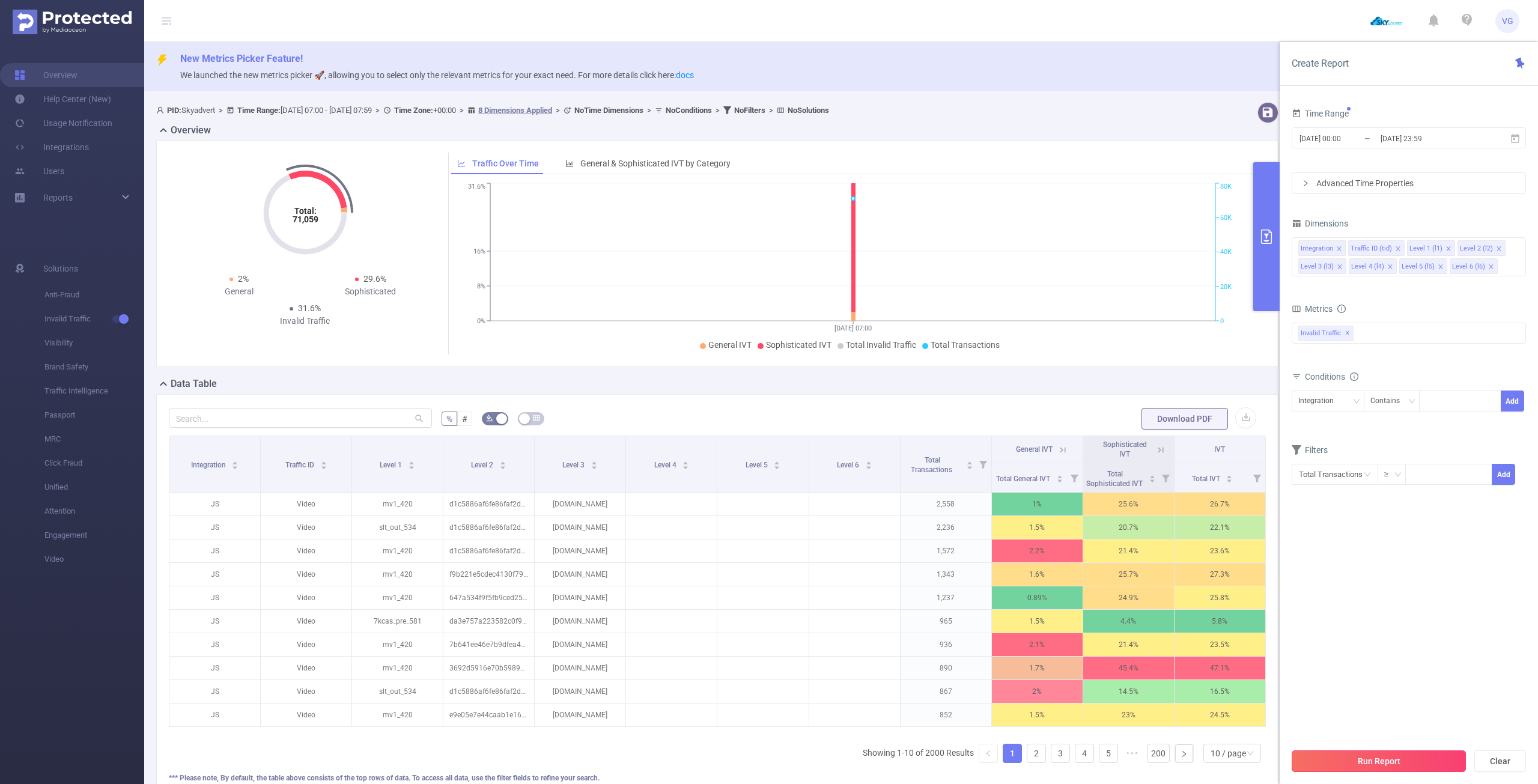
click at [1422, 764] on button "Run Report" at bounding box center [1379, 761] width 174 height 22
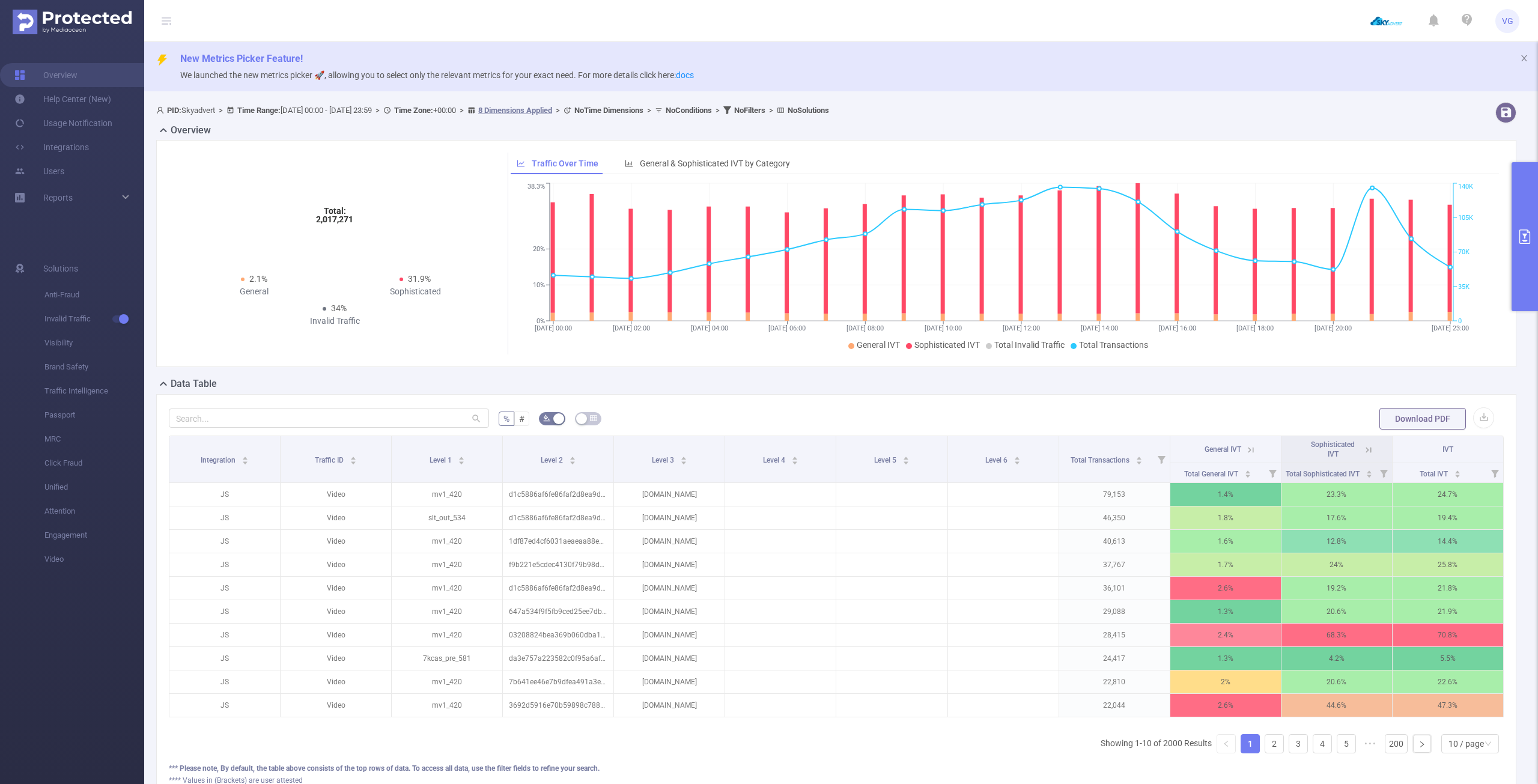
click at [1521, 220] on button "primary" at bounding box center [1524, 236] width 27 height 149
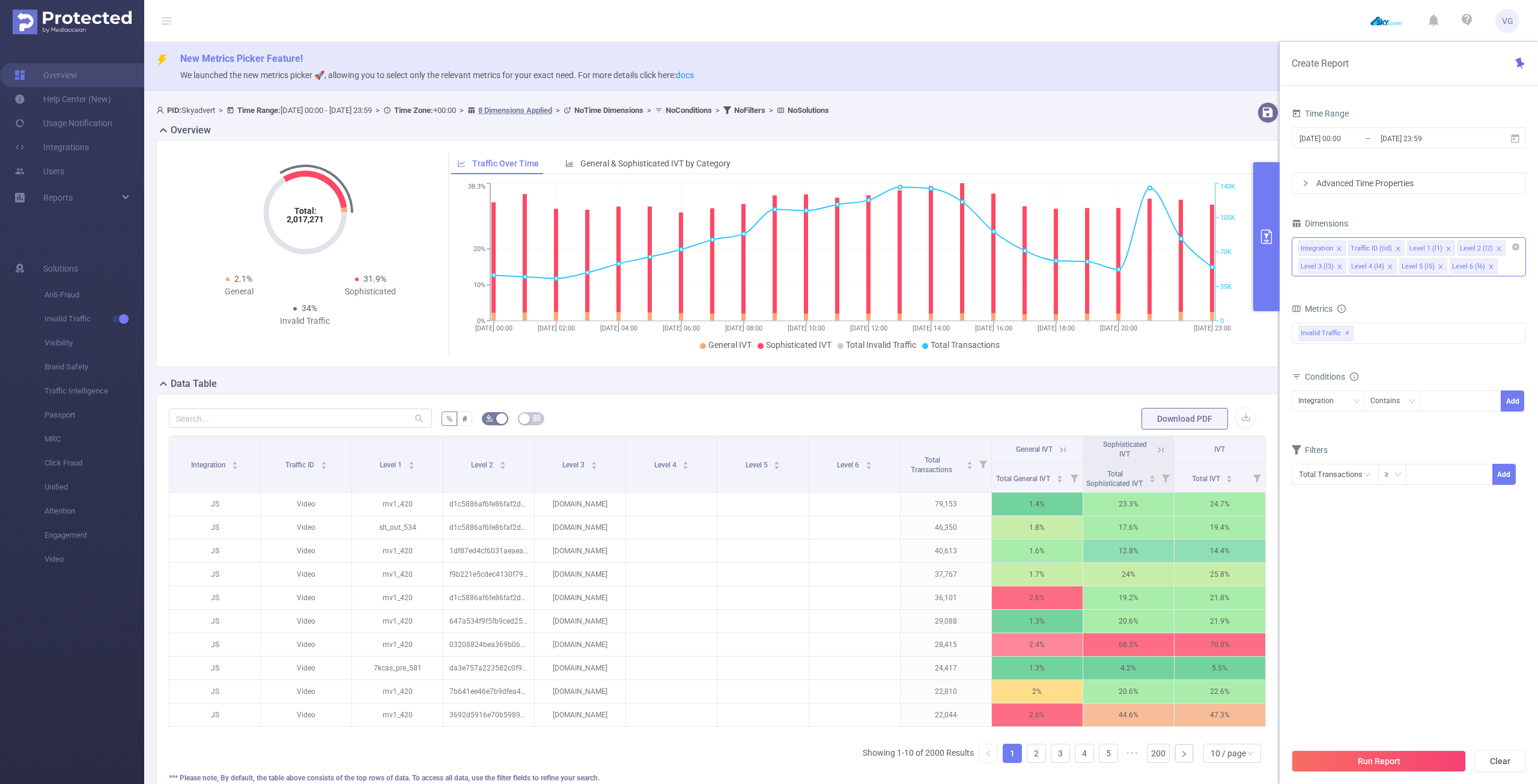
click at [1387, 267] on icon "icon: close" at bounding box center [1390, 266] width 6 height 6
click at [1395, 246] on icon "icon: close" at bounding box center [1398, 249] width 6 height 6
click at [1337, 250] on icon "icon: close" at bounding box center [1339, 248] width 5 height 5
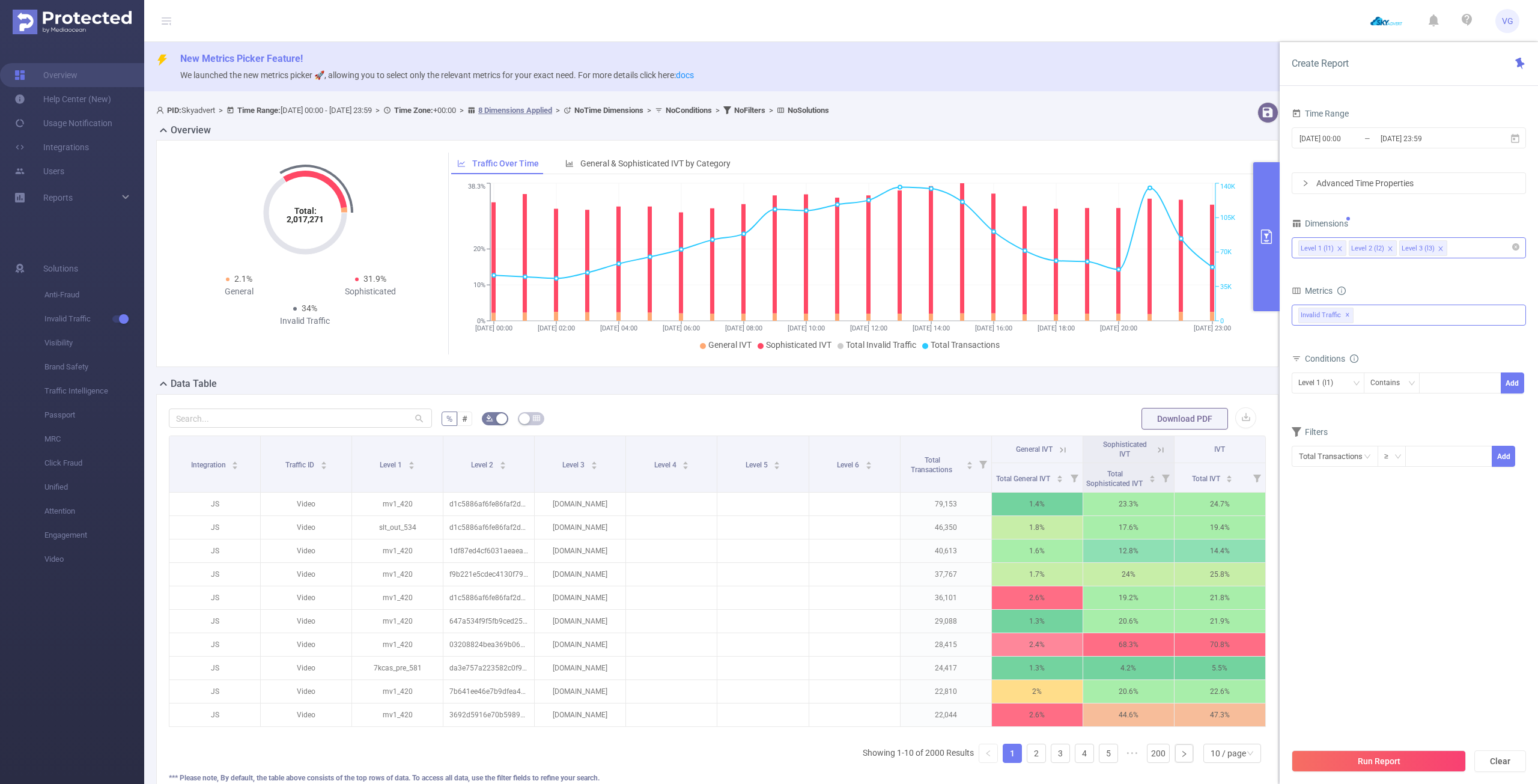
click at [1367, 314] on div "Invalid Traffic ✕" at bounding box center [1409, 315] width 234 height 21
click at [1351, 318] on strong "Anti-Fraud" at bounding box center [1341, 320] width 41 height 10
click at [1395, 519] on section "Time Range 2025-08-18 00:00 _ 2025-08-18 23:59 Advanced Time Properties Dimensi…" at bounding box center [1409, 424] width 234 height 637
click at [1342, 765] on button "Run Report" at bounding box center [1379, 761] width 174 height 22
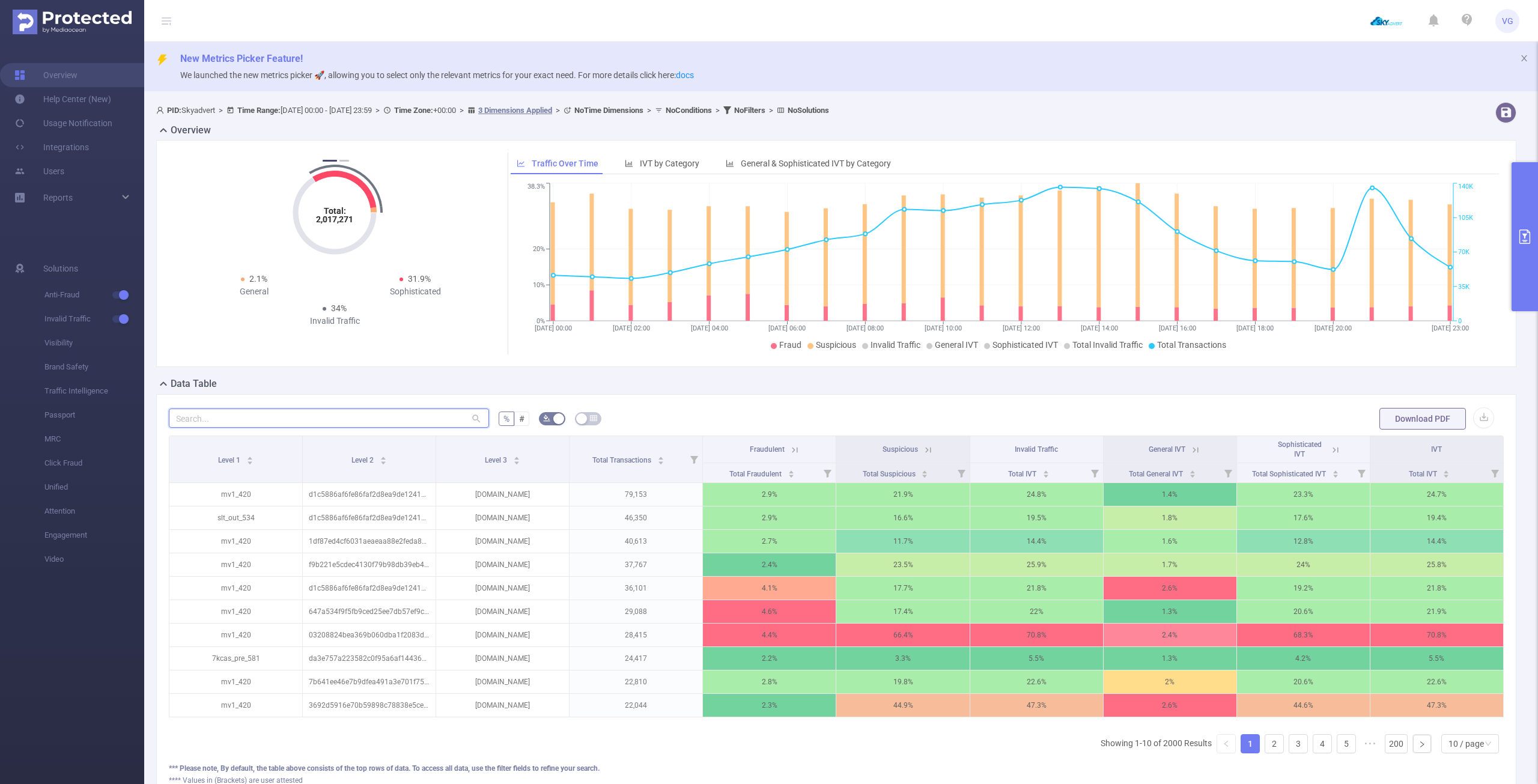
click at [291, 416] on input "text" at bounding box center [328, 417] width 320 height 19
paste input "telik.live"
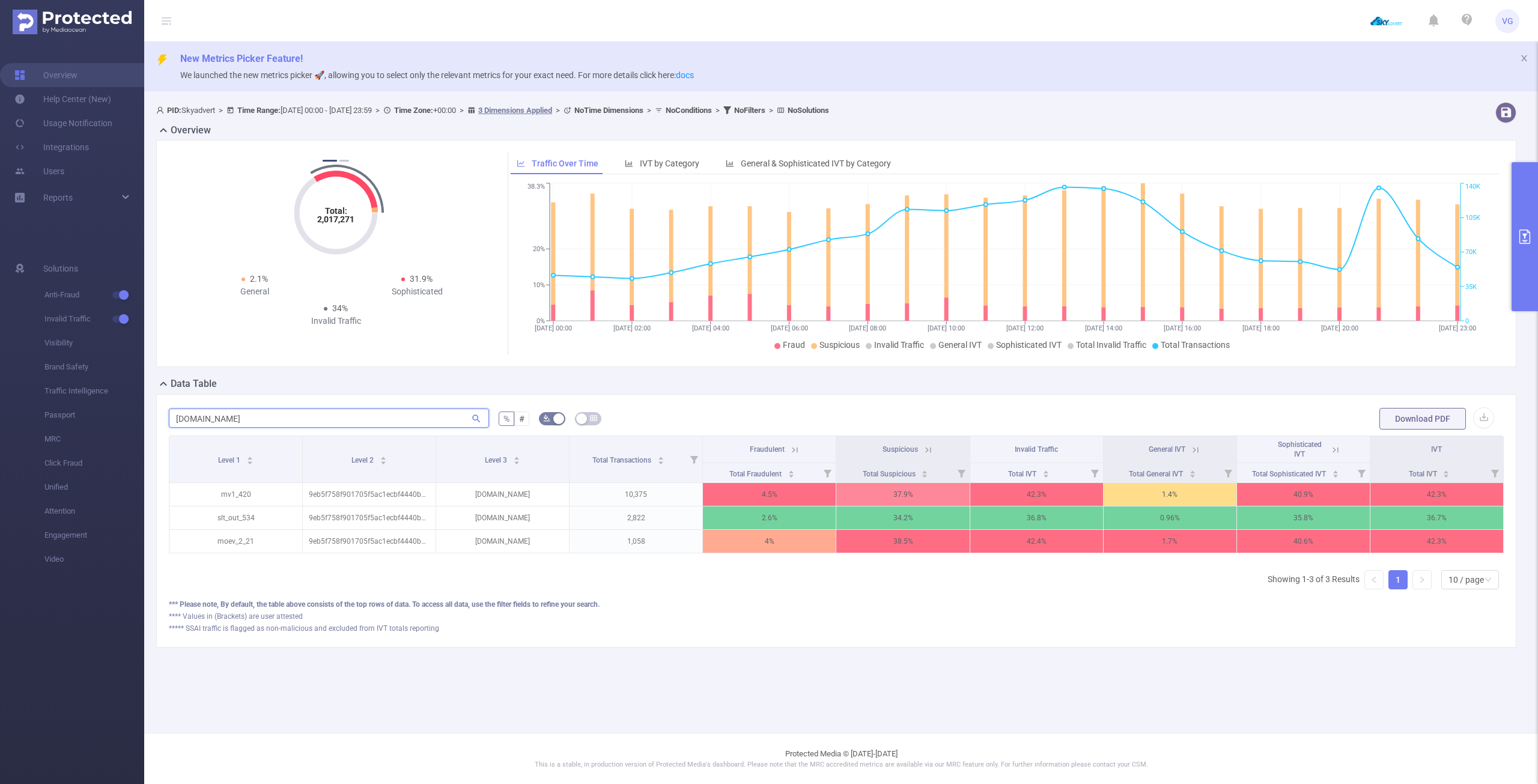
scroll to position [0, 3]
type input "telik.live"
click at [1045, 467] on div "Total IVT" at bounding box center [1026, 472] width 41 height 12
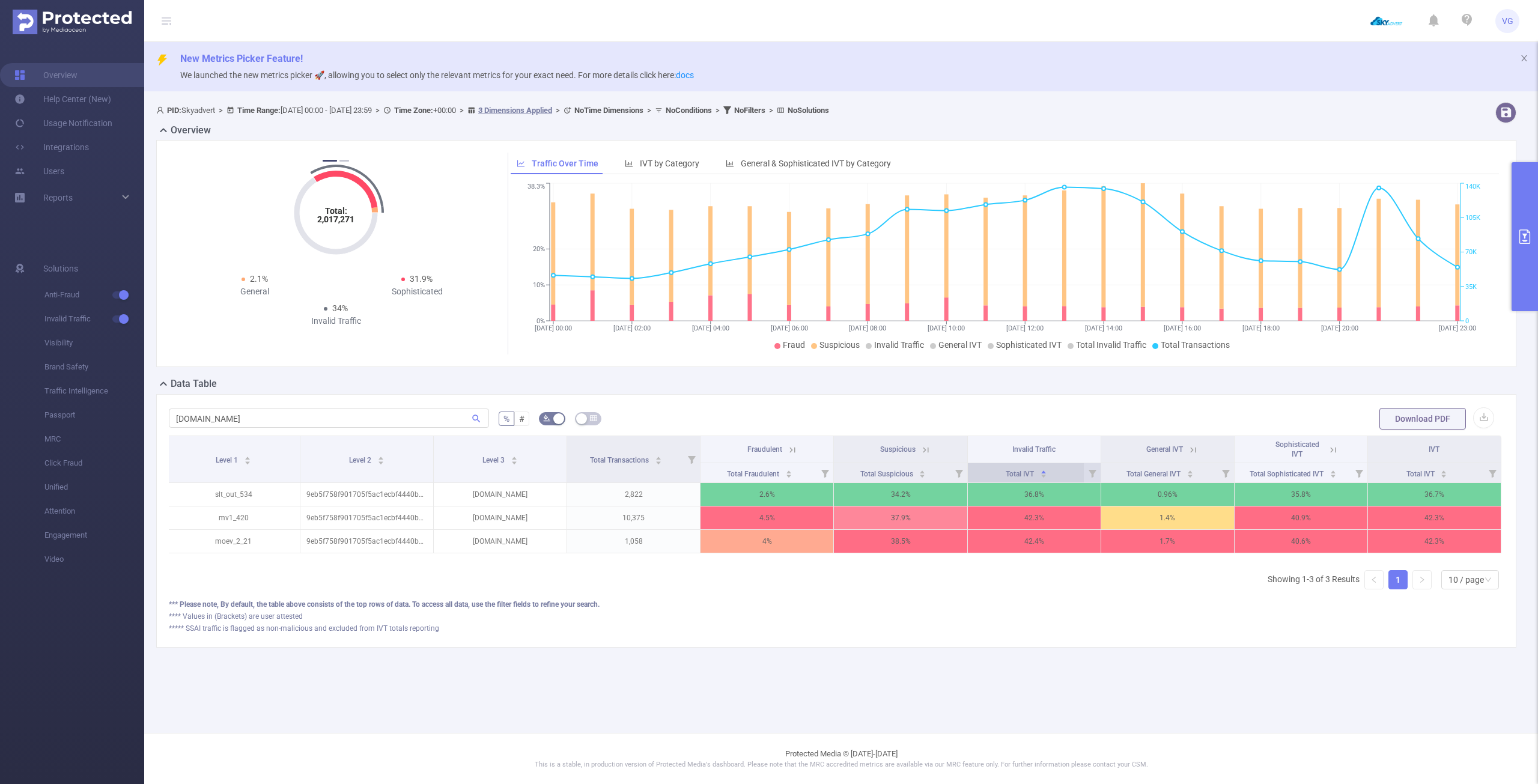
click at [1047, 470] on icon "icon: caret-up" at bounding box center [1043, 471] width 6 height 6
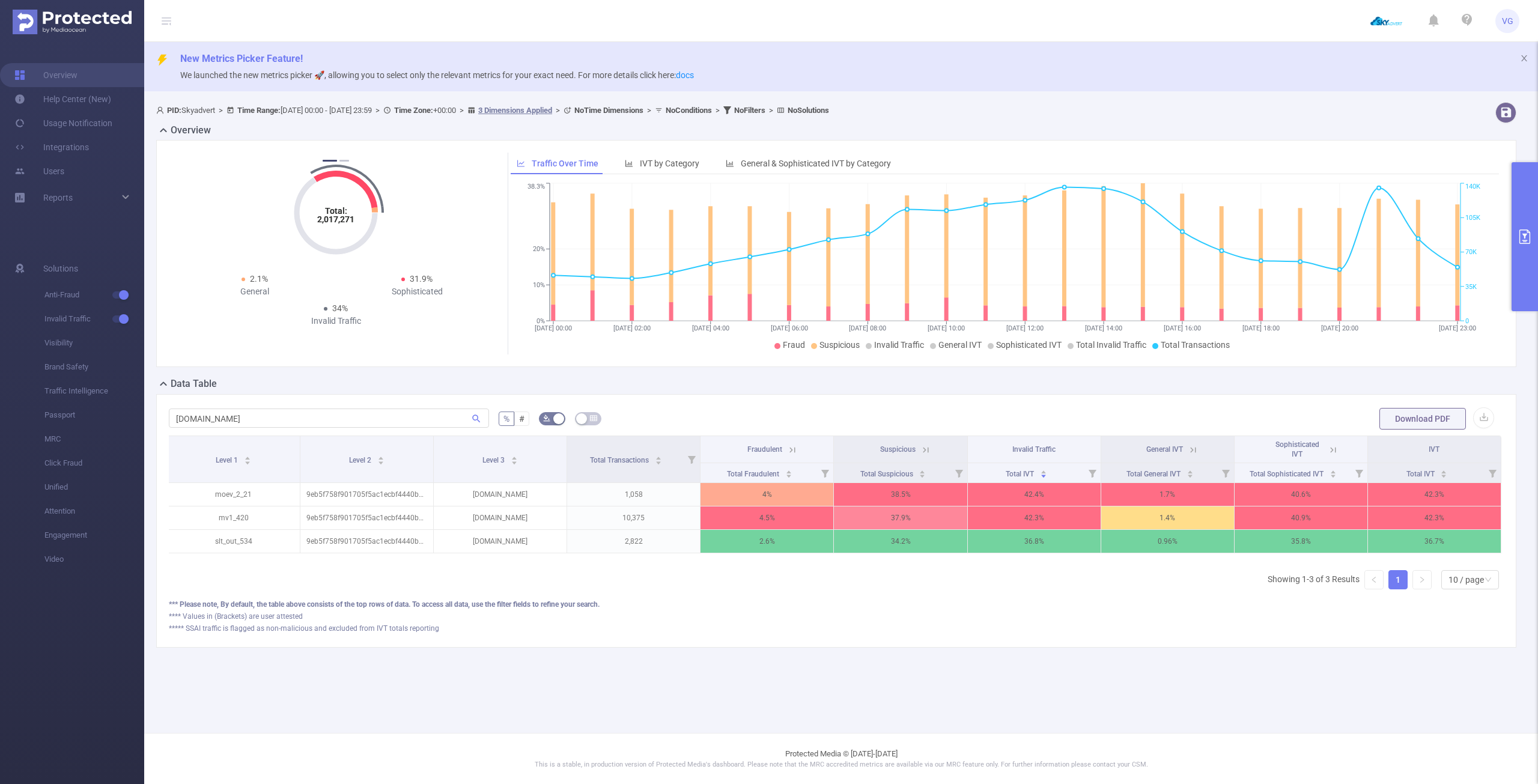
click at [1198, 446] on icon at bounding box center [1193, 450] width 11 height 11
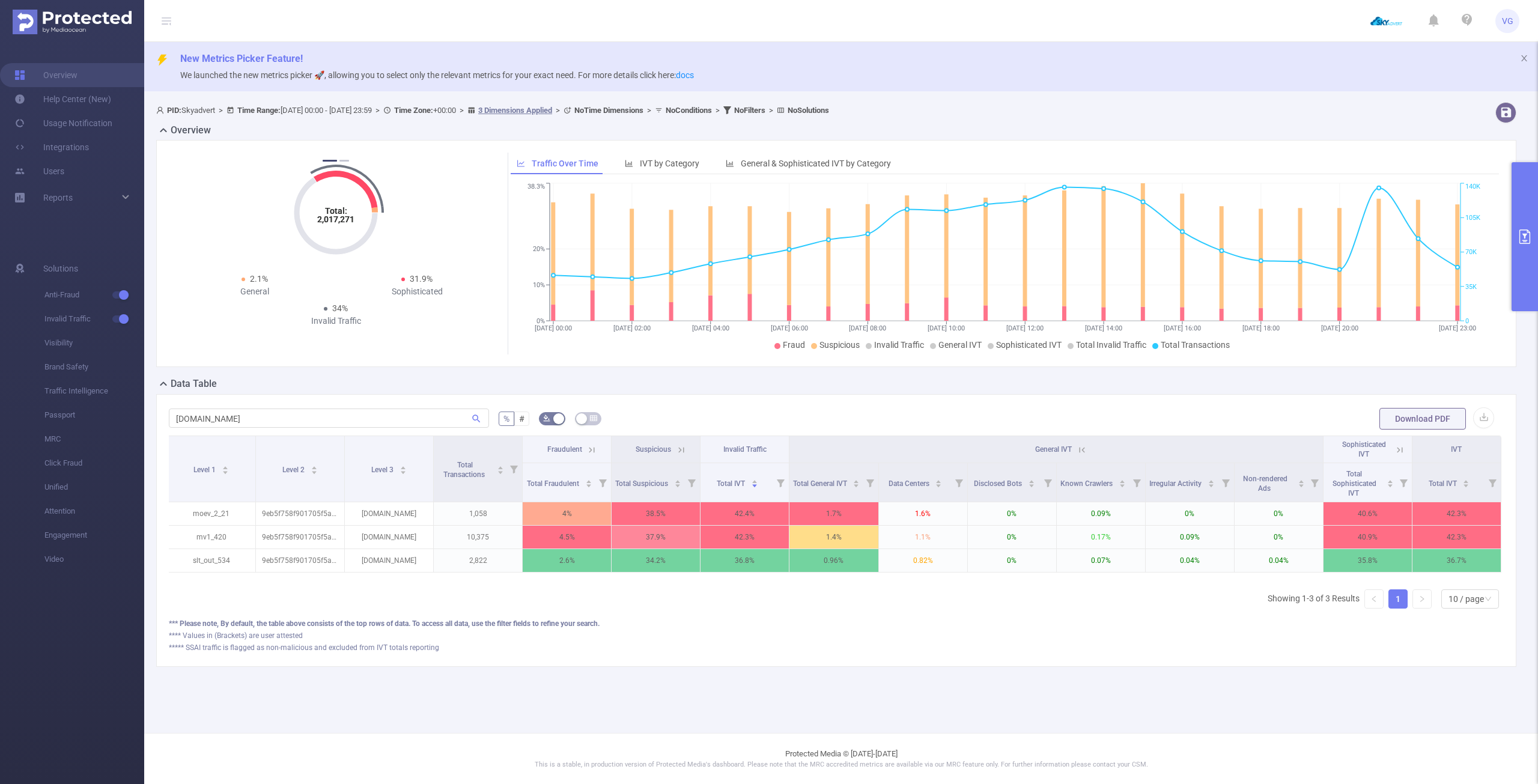
click at [1086, 448] on icon at bounding box center [1082, 450] width 11 height 11
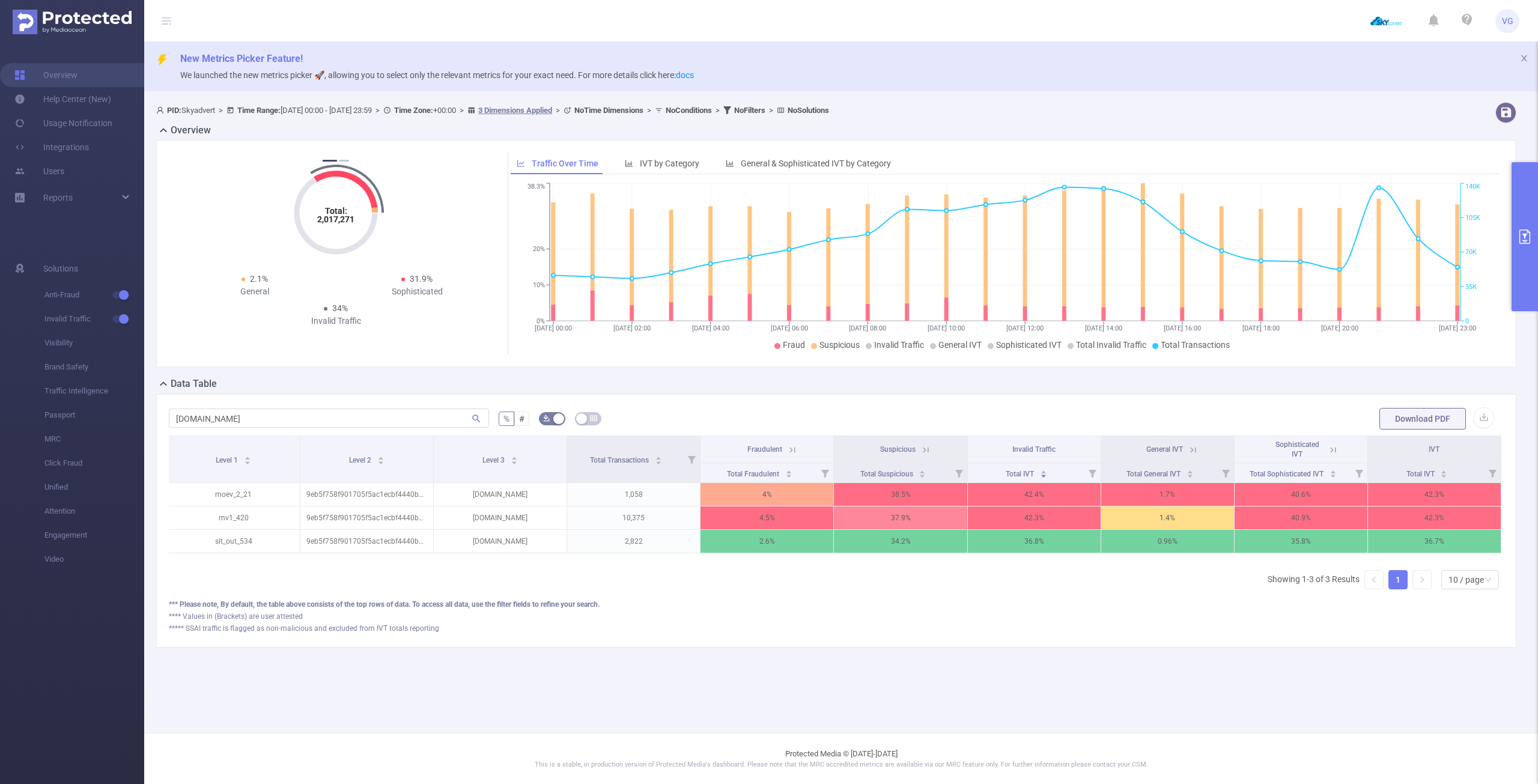
click at [923, 450] on icon at bounding box center [926, 450] width 11 height 11
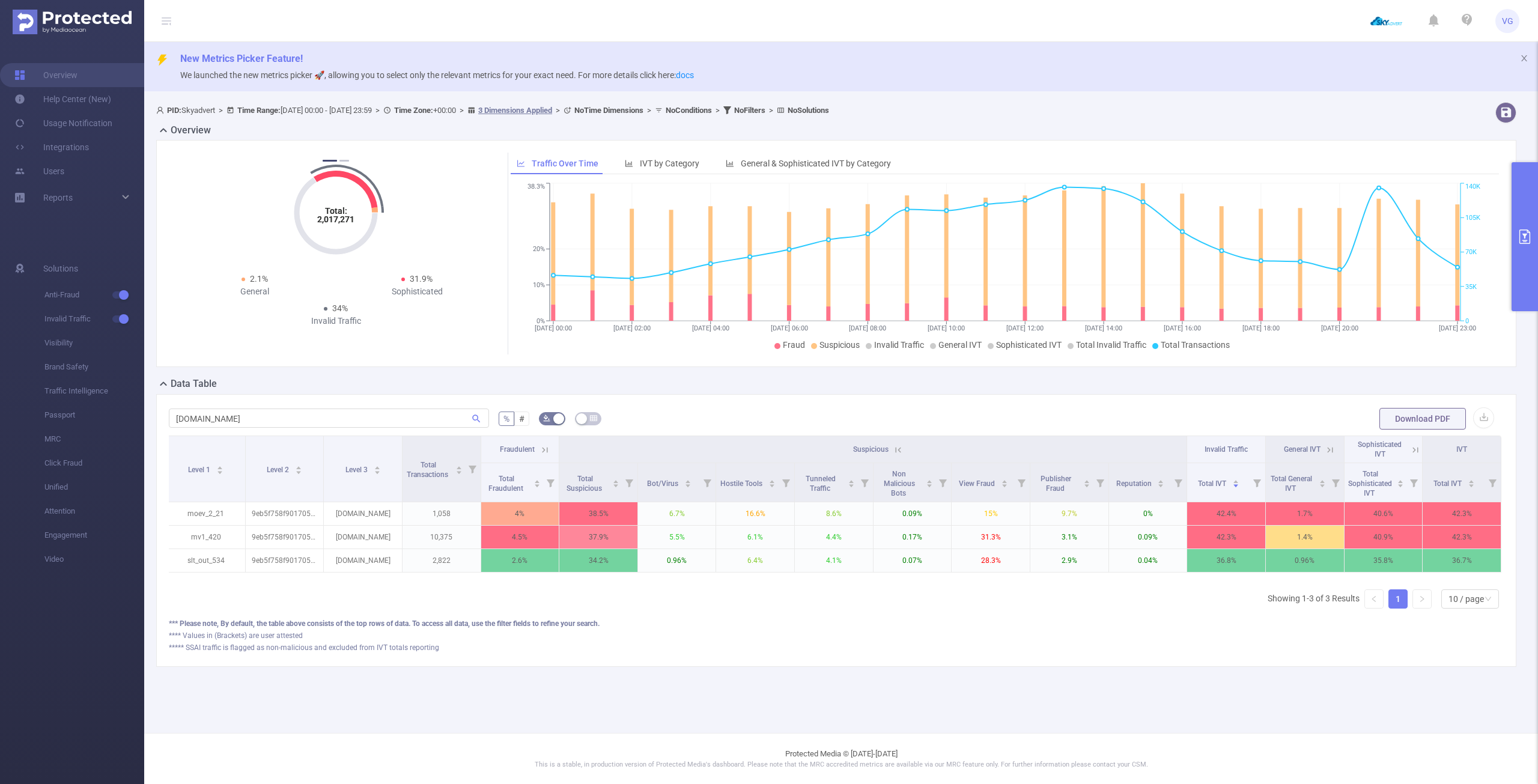
scroll to position [0, 0]
drag, startPoint x: 985, startPoint y: 511, endPoint x: 1005, endPoint y: 578, distance: 69.9
click at [1005, 578] on div "Level 1 Level 2 Level 3 Total Transactions Fraudulent Suspicious Invalid Traffi…" at bounding box center [835, 508] width 1335 height 145
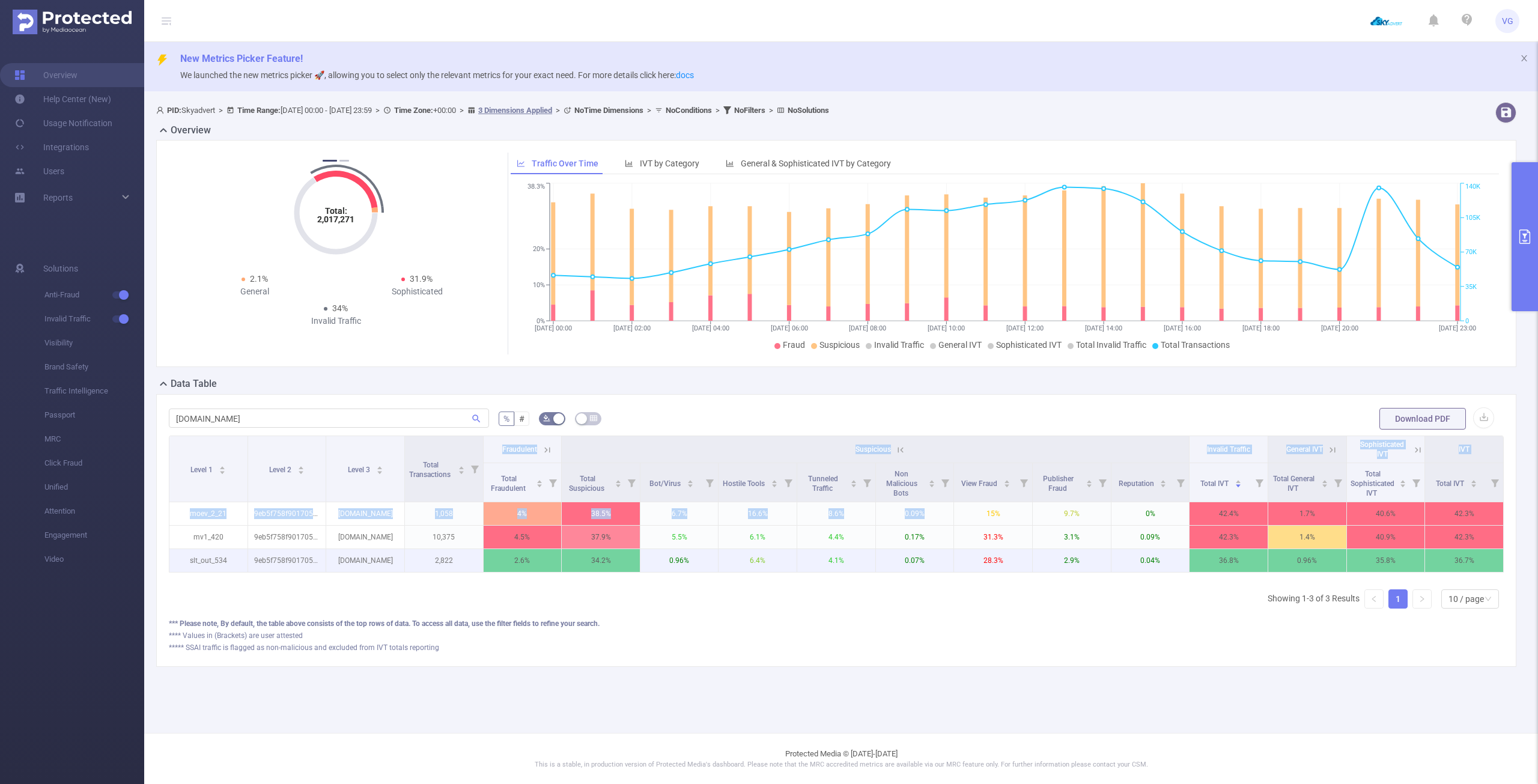
click at [993, 559] on p "28.3%" at bounding box center [993, 560] width 78 height 23
